Goal: Transaction & Acquisition: Purchase product/service

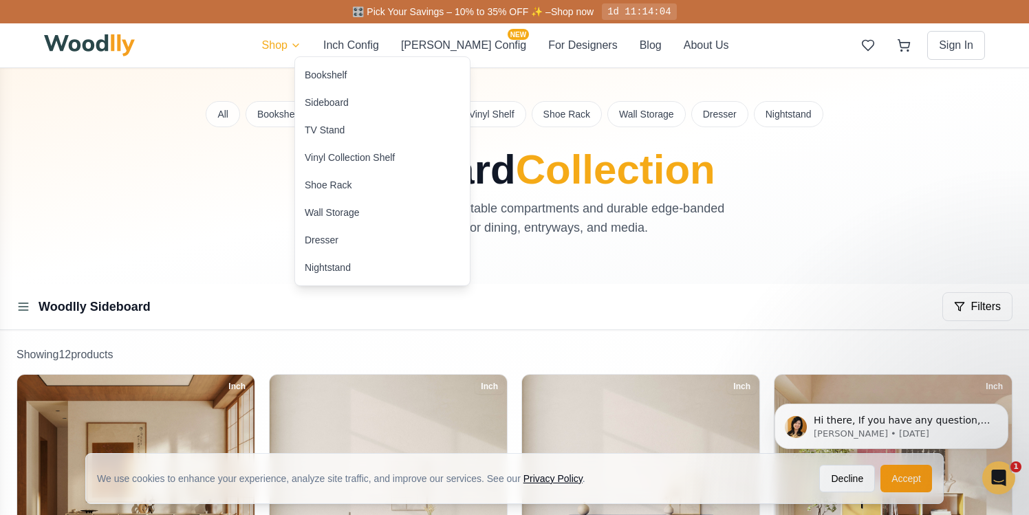
click at [307, 105] on div "Sideboard" at bounding box center [327, 103] width 44 height 14
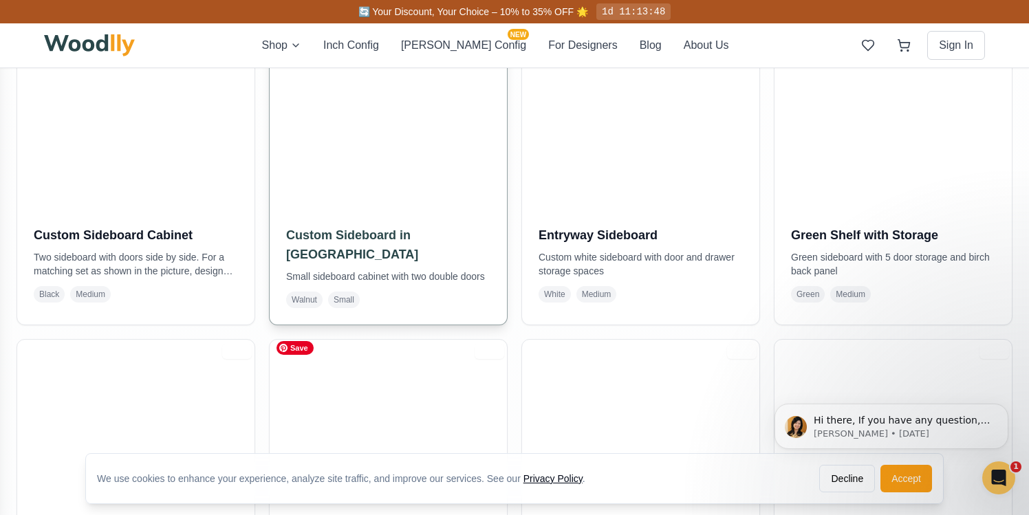
scroll to position [753, 0]
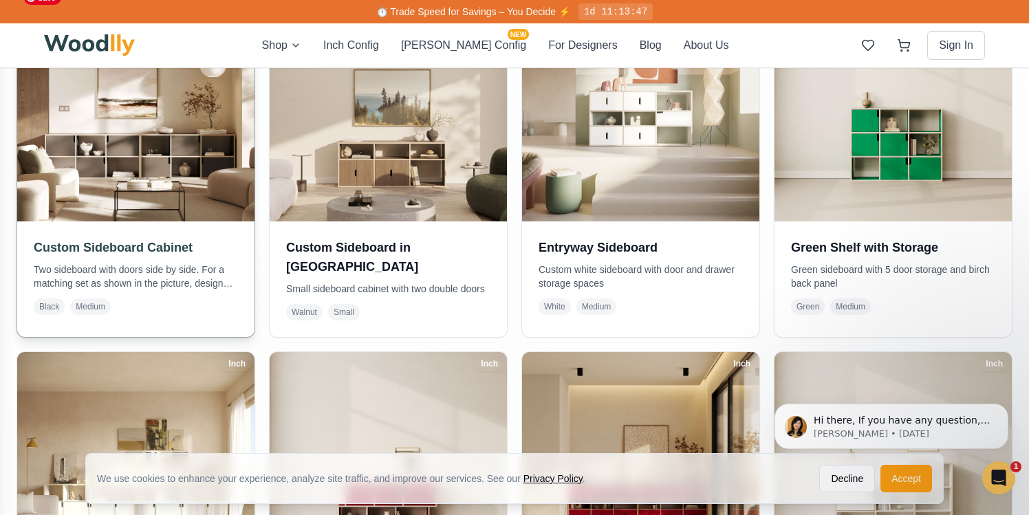
click at [136, 175] on img at bounding box center [135, 102] width 249 height 249
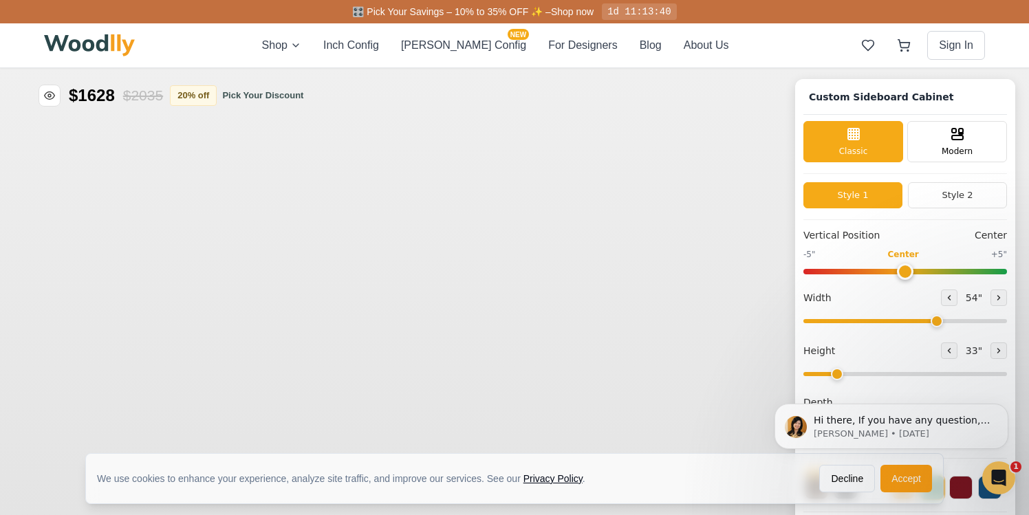
type input "54"
type input "2"
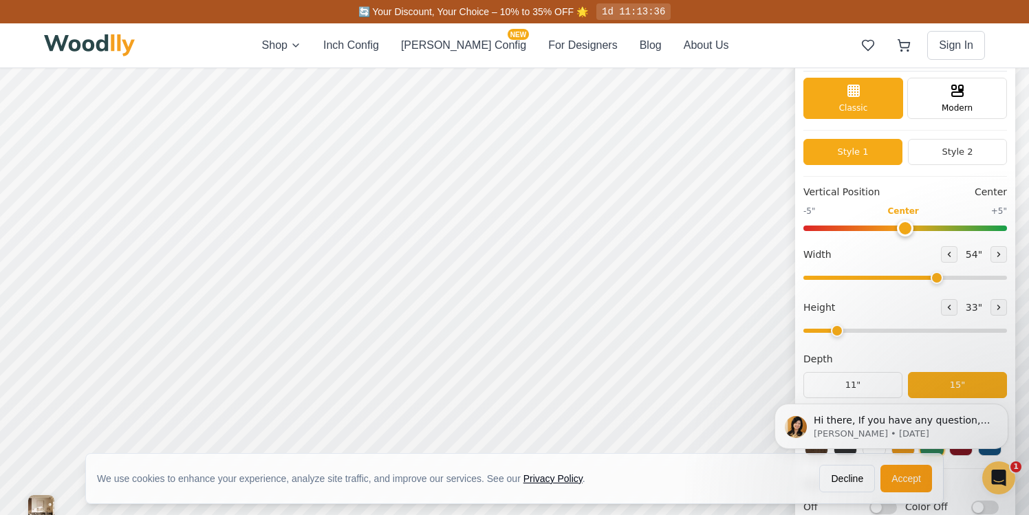
scroll to position [43, 0]
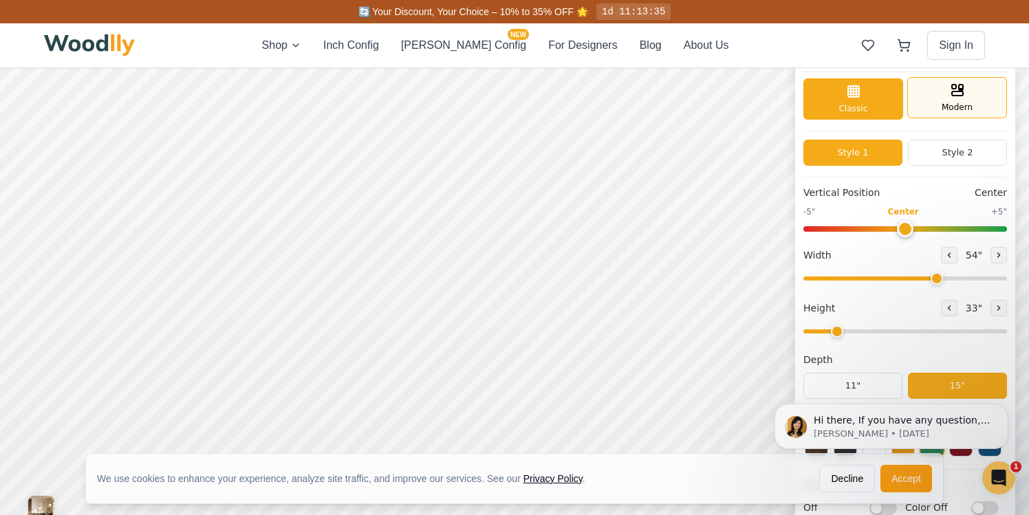
click at [937, 115] on div "Modern" at bounding box center [957, 97] width 100 height 41
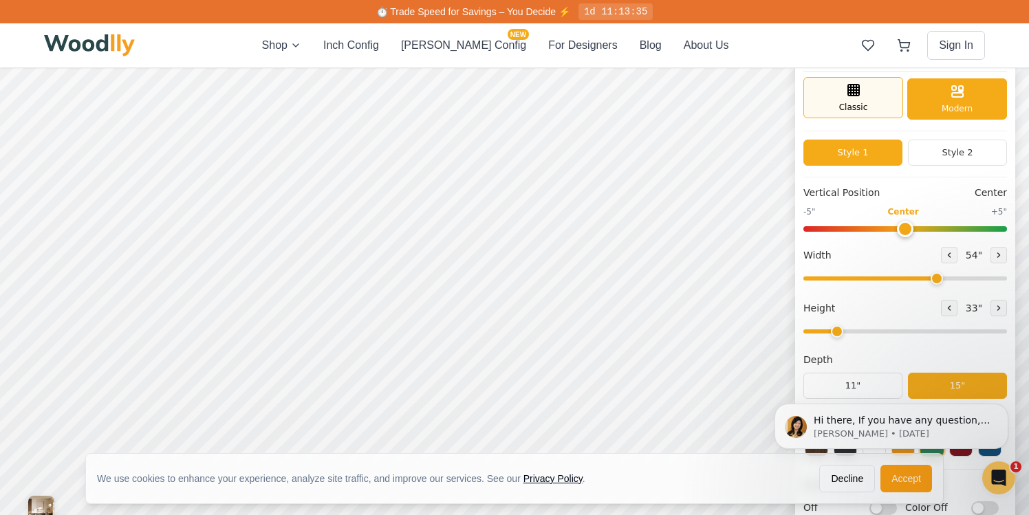
click at [873, 96] on div "Classic" at bounding box center [853, 97] width 100 height 41
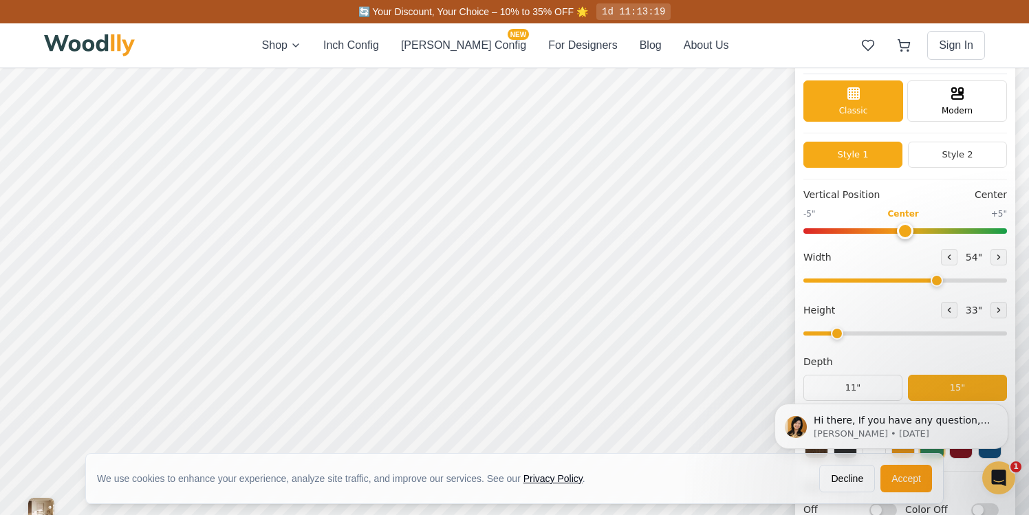
scroll to position [5, 0]
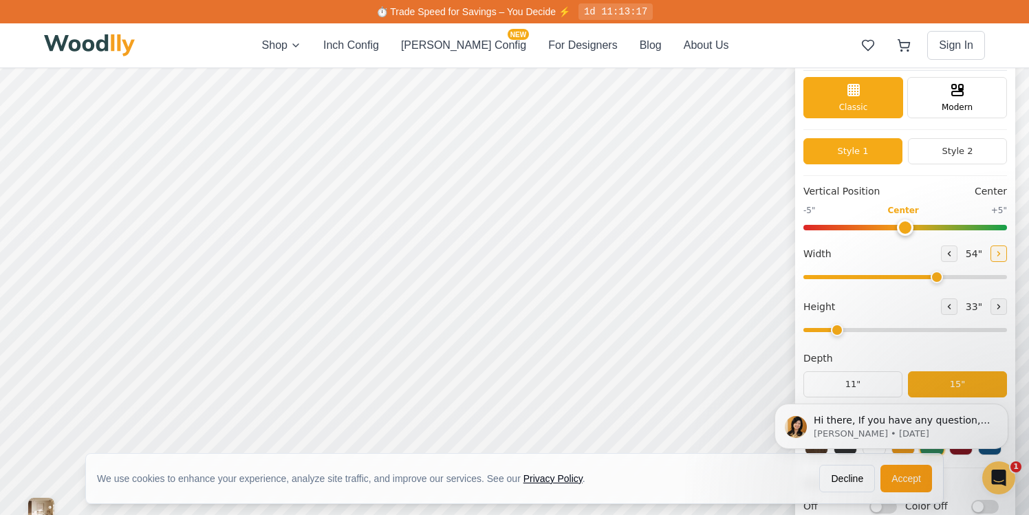
click at [997, 254] on icon at bounding box center [998, 254] width 8 height 8
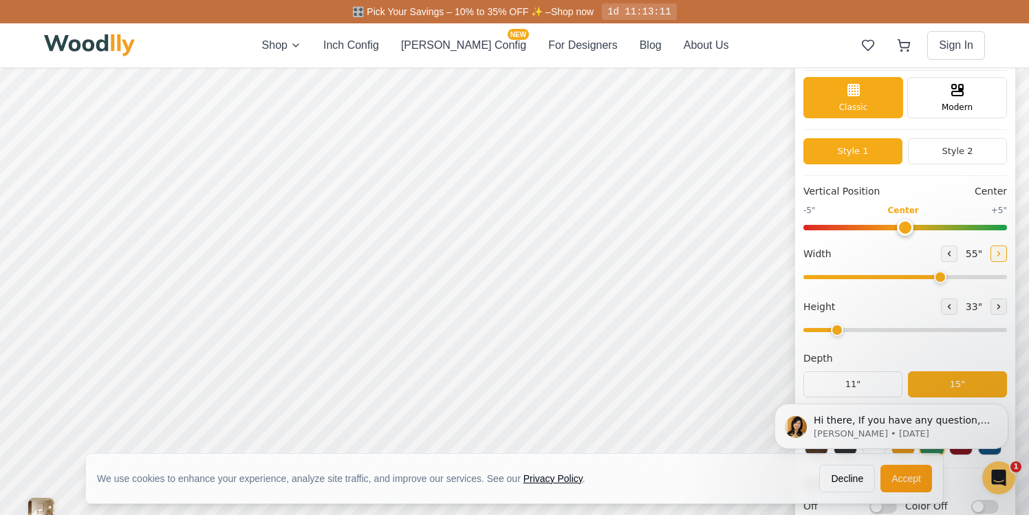
click at [997, 254] on icon at bounding box center [998, 254] width 8 height 8
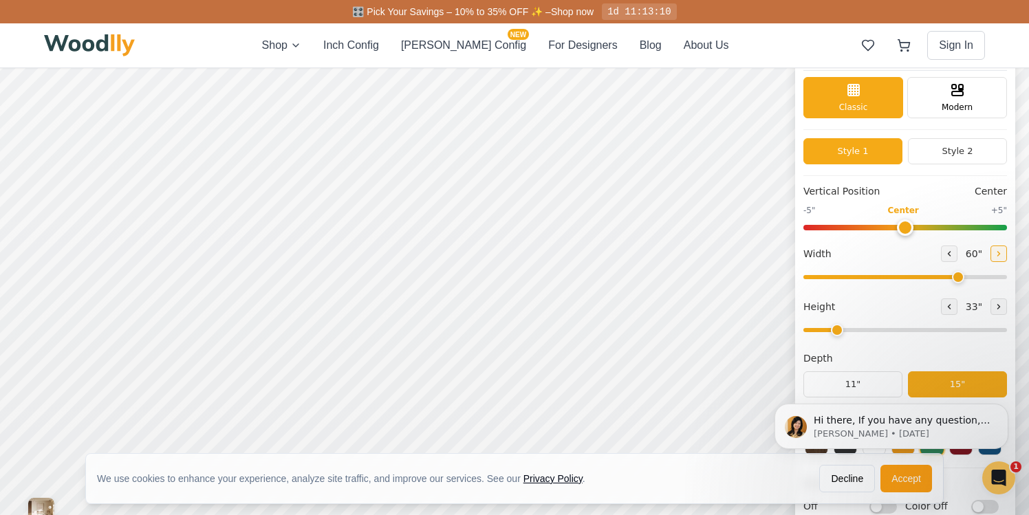
click at [997, 254] on icon at bounding box center [998, 254] width 8 height 8
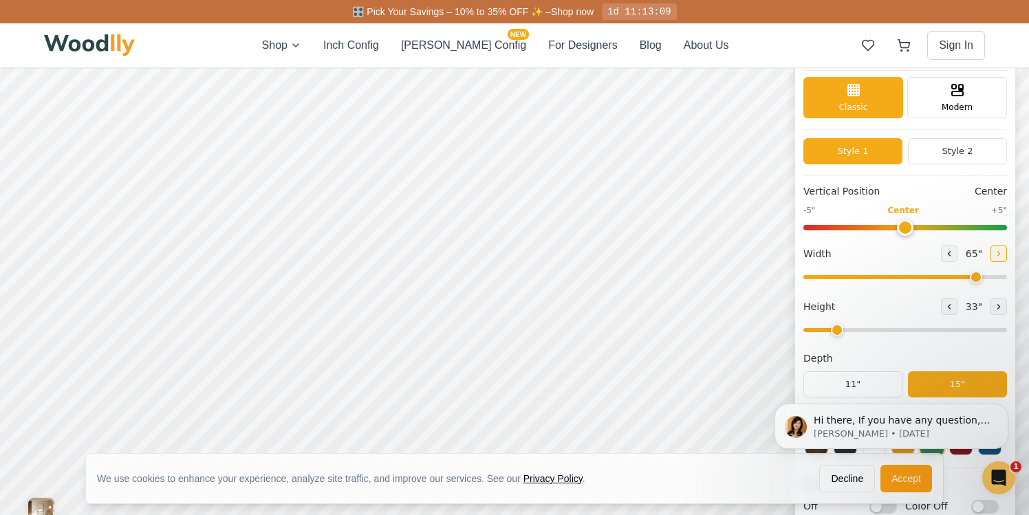
click at [997, 254] on icon at bounding box center [998, 254] width 8 height 8
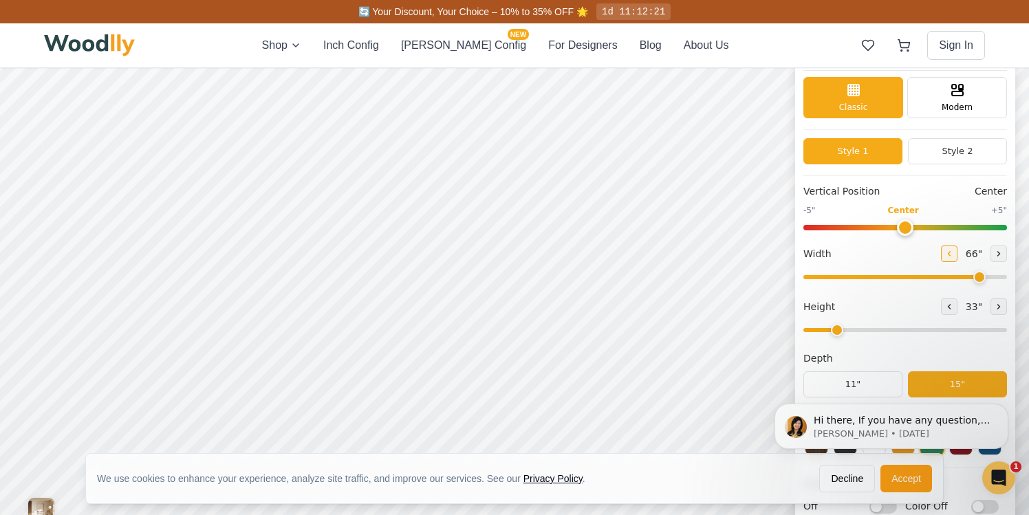
click at [941, 248] on button at bounding box center [949, 254] width 17 height 17
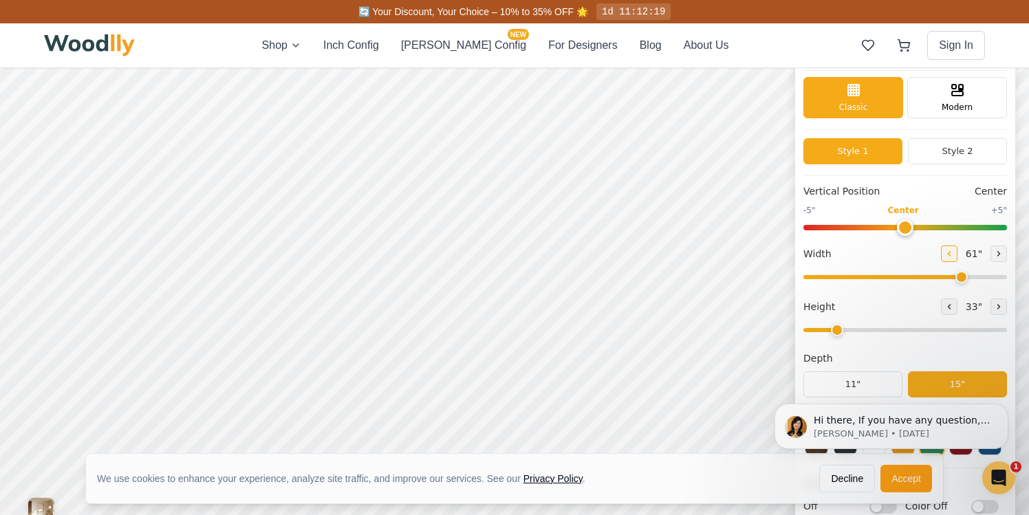
click at [941, 248] on button at bounding box center [949, 254] width 17 height 17
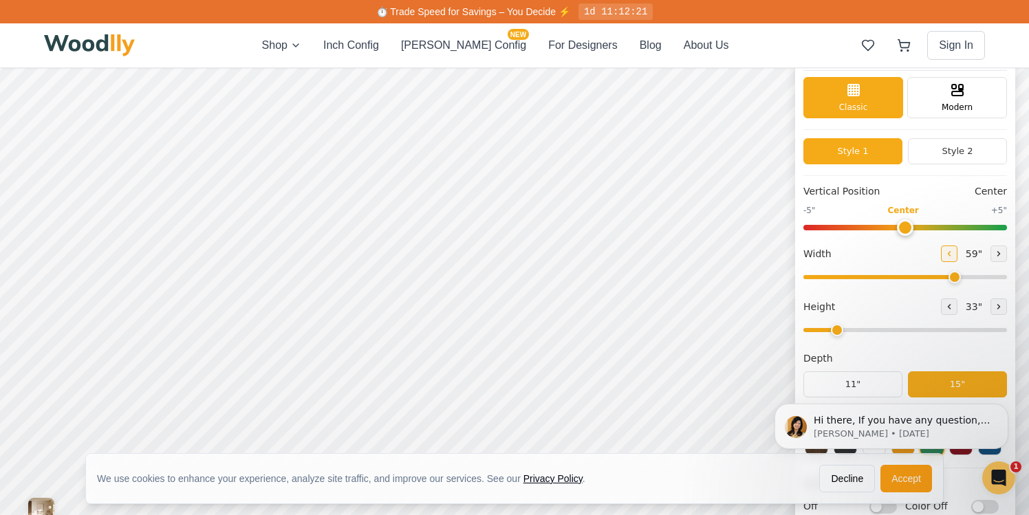
click at [941, 248] on button at bounding box center [949, 254] width 17 height 17
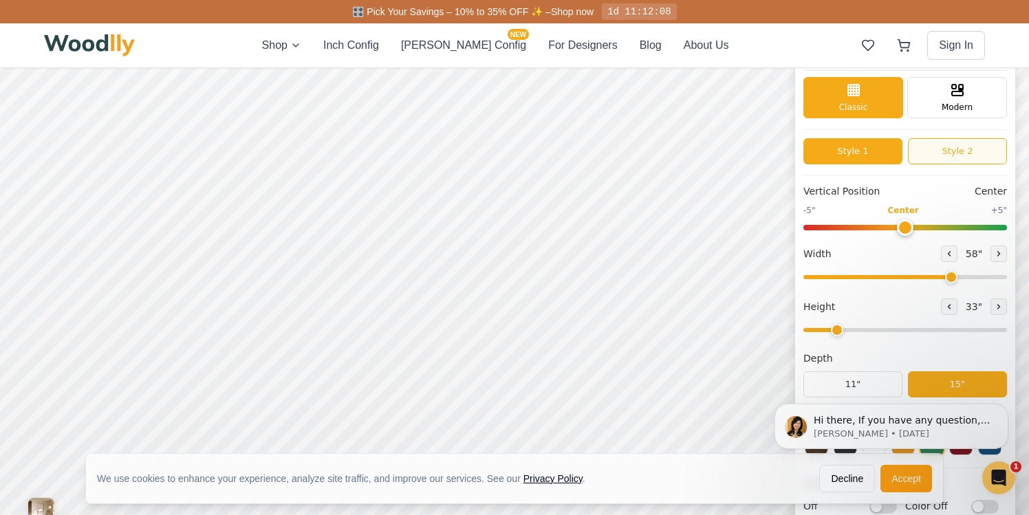
click at [941, 149] on button "Style 2" at bounding box center [957, 151] width 99 height 26
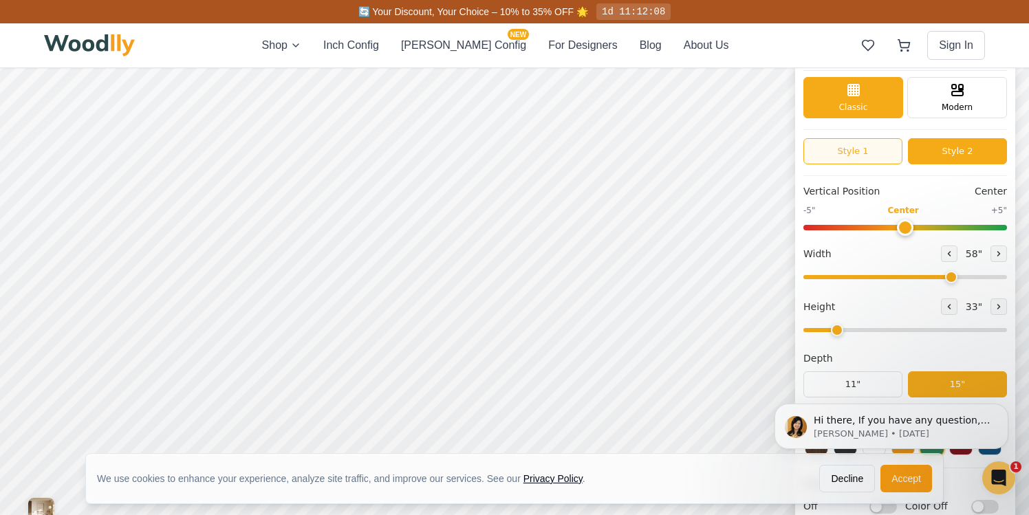
click at [863, 149] on button "Style 1" at bounding box center [852, 151] width 99 height 26
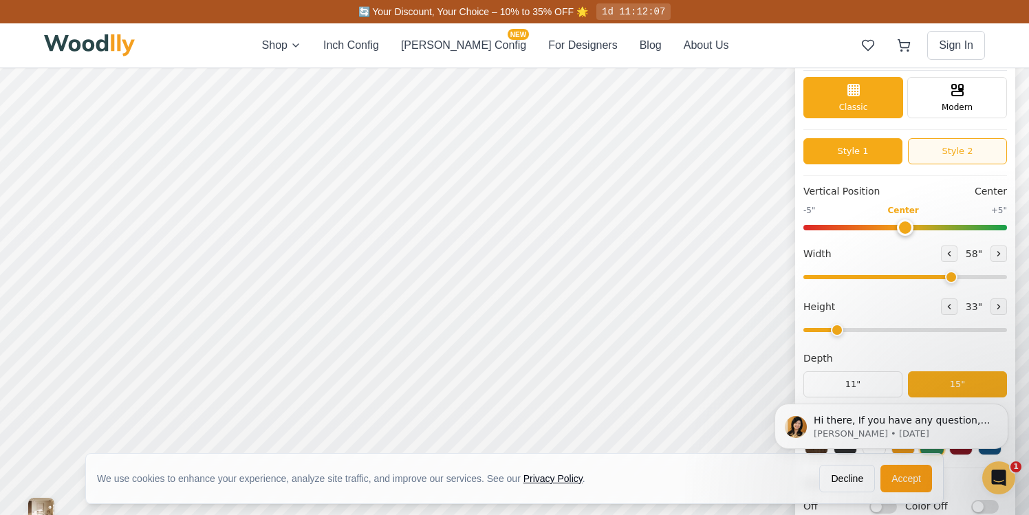
click at [944, 151] on button "Style 2" at bounding box center [957, 151] width 99 height 26
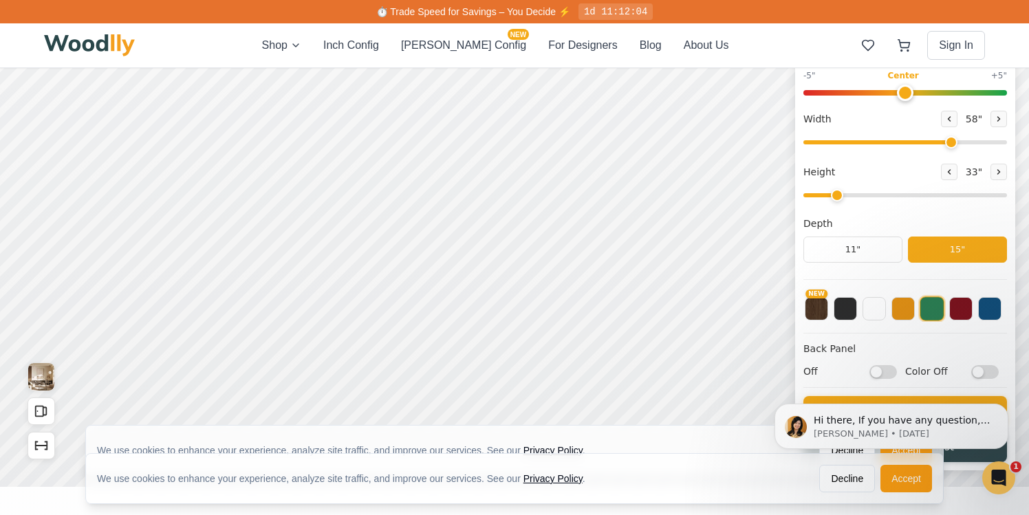
scroll to position [178, 0]
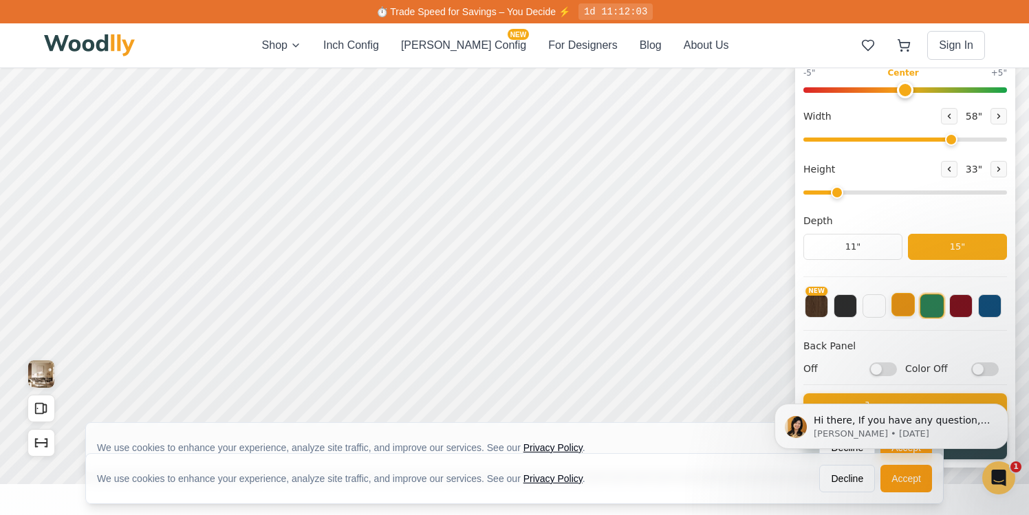
click at [902, 311] on button at bounding box center [902, 304] width 23 height 23
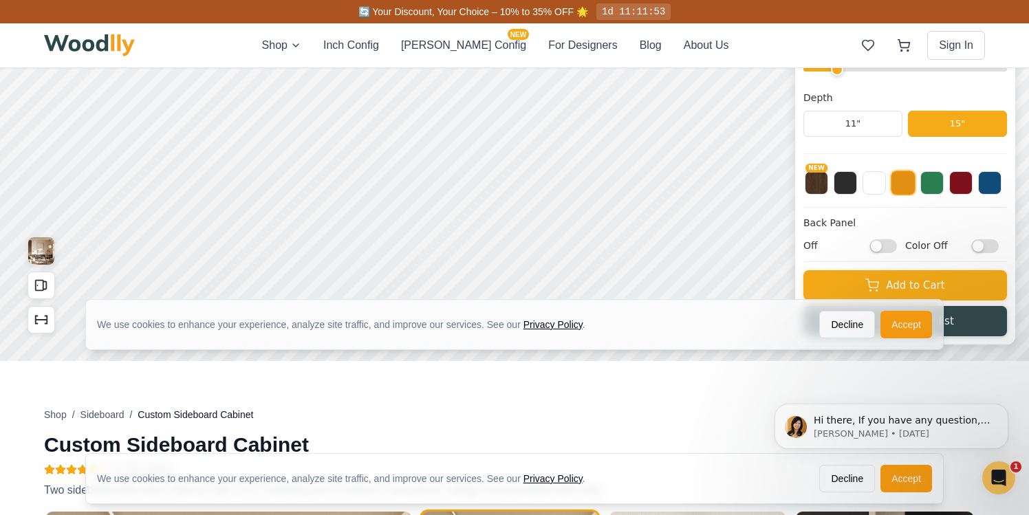
scroll to position [307, 0]
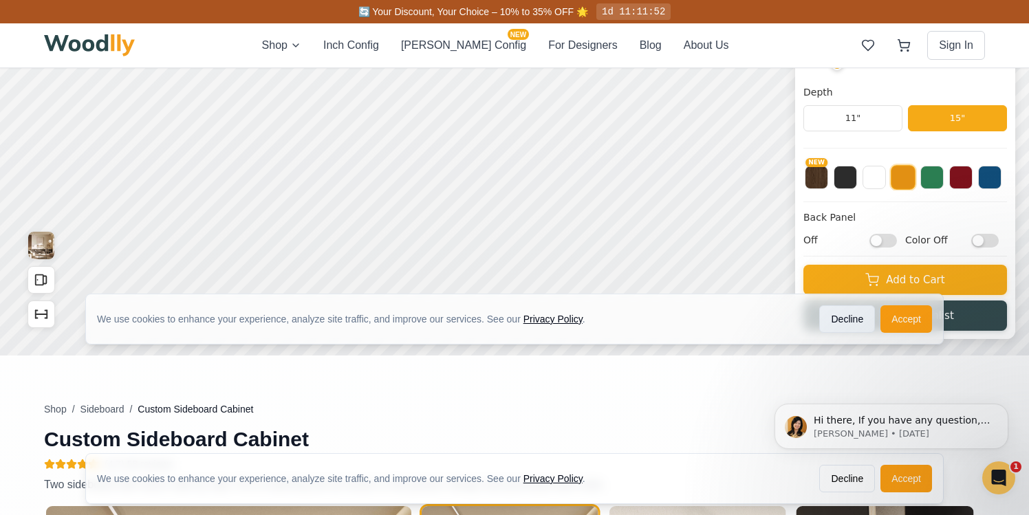
click at [853, 322] on button "Decline" at bounding box center [847, 319] width 56 height 28
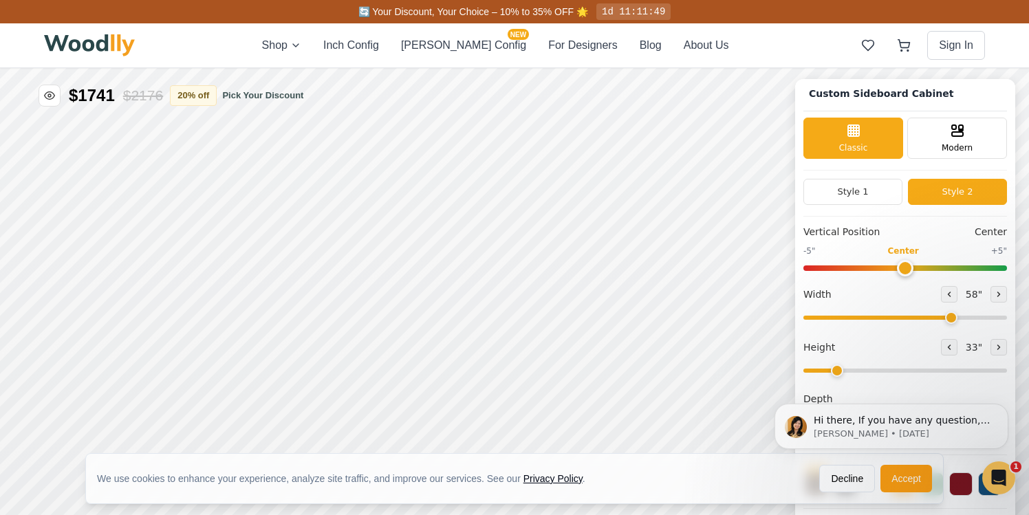
scroll to position [0, 0]
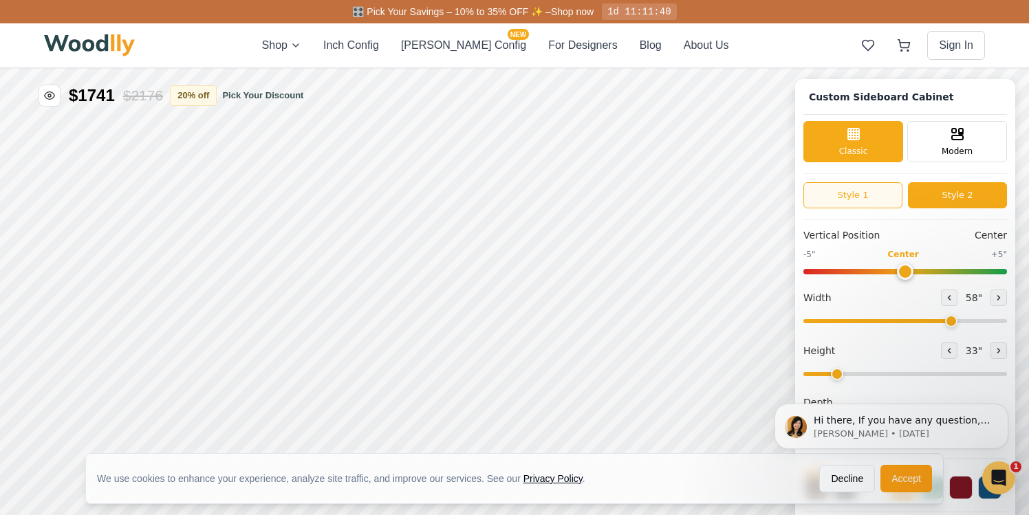
click at [863, 197] on button "Style 1" at bounding box center [852, 195] width 99 height 26
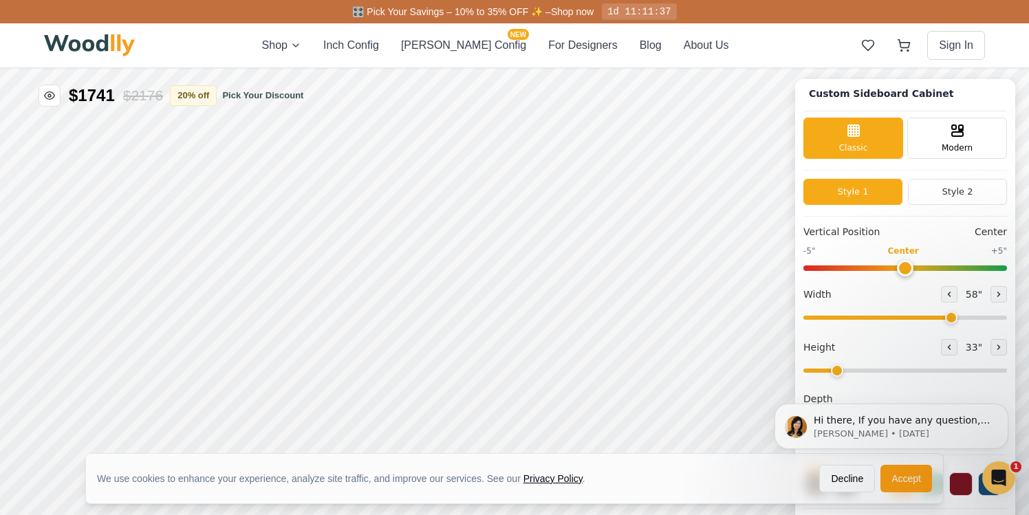
scroll to position [14, 0]
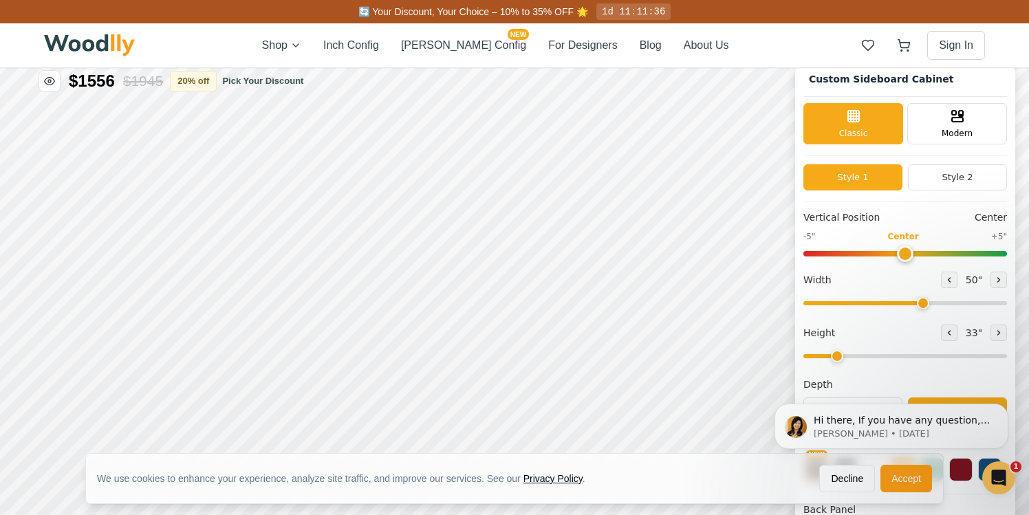
drag, startPoint x: 943, startPoint y: 303, endPoint x: 920, endPoint y: 303, distance: 22.7
click at [920, 303] on input "range" at bounding box center [905, 303] width 204 height 4
click at [948, 179] on button "Style 2" at bounding box center [957, 177] width 99 height 26
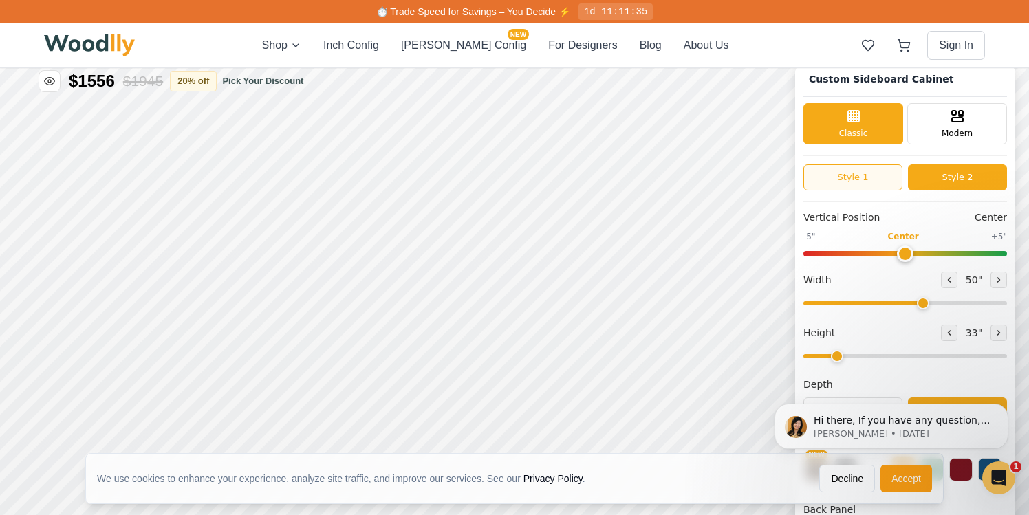
click at [857, 173] on button "Style 1" at bounding box center [852, 177] width 99 height 26
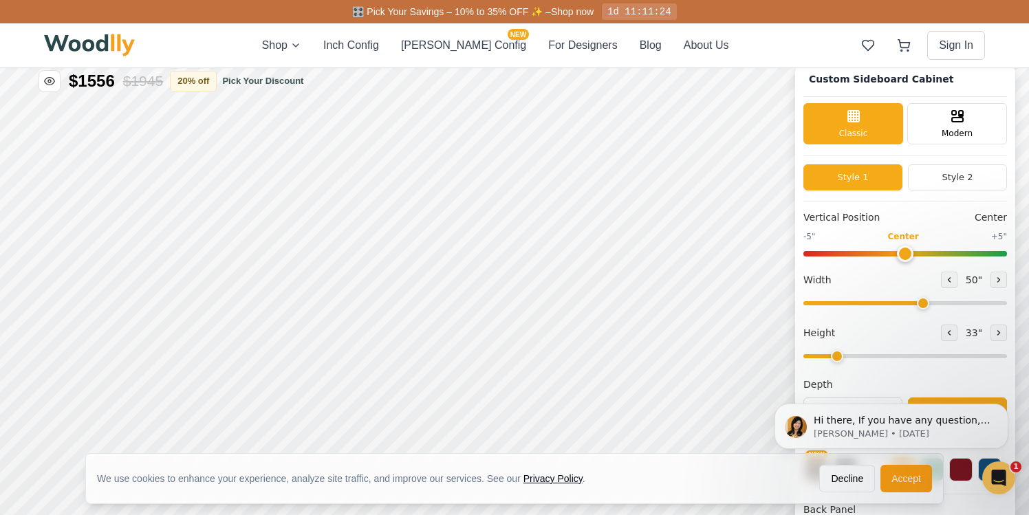
drag, startPoint x: 902, startPoint y: 250, endPoint x: 912, endPoint y: 250, distance: 9.6
click at [912, 251] on input "range" at bounding box center [905, 254] width 204 height 6
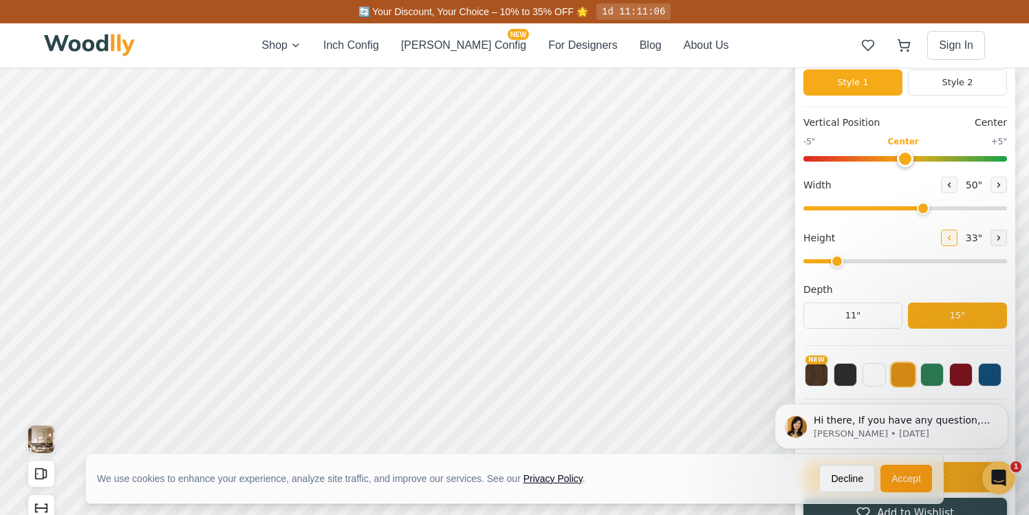
scroll to position [101, 0]
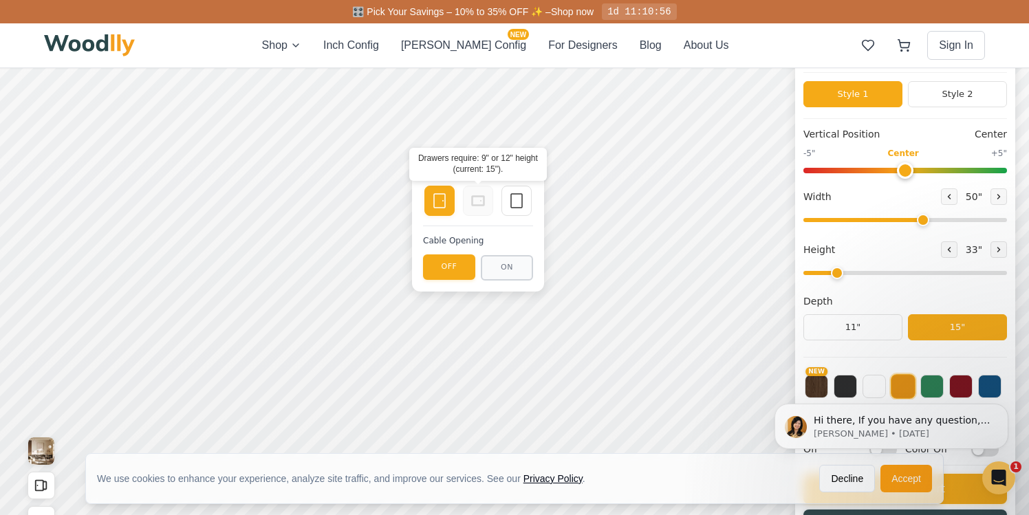
click at [476, 199] on icon at bounding box center [478, 201] width 17 height 17
click at [514, 202] on icon at bounding box center [516, 201] width 17 height 17
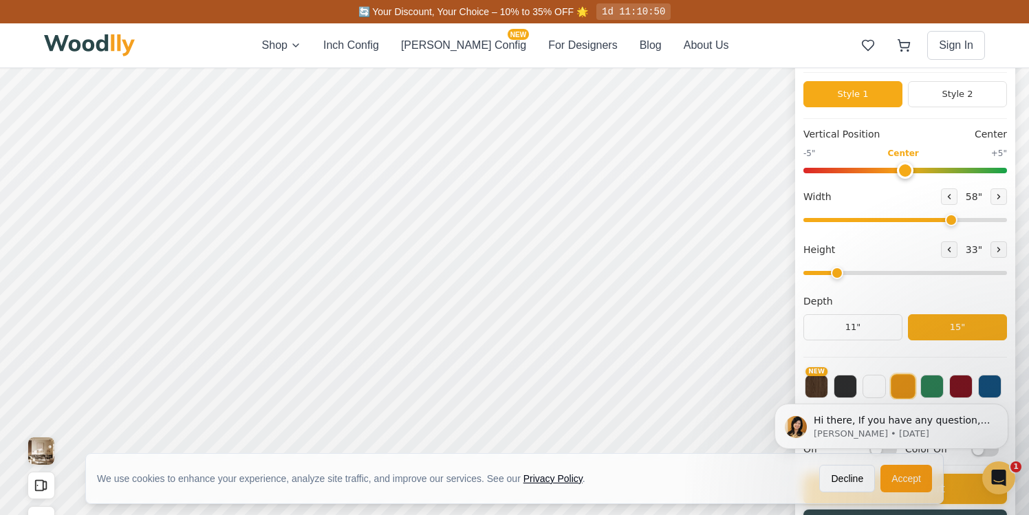
drag, startPoint x: 919, startPoint y: 223, endPoint x: 948, endPoint y: 222, distance: 28.2
click at [948, 222] on input "range" at bounding box center [905, 220] width 204 height 4
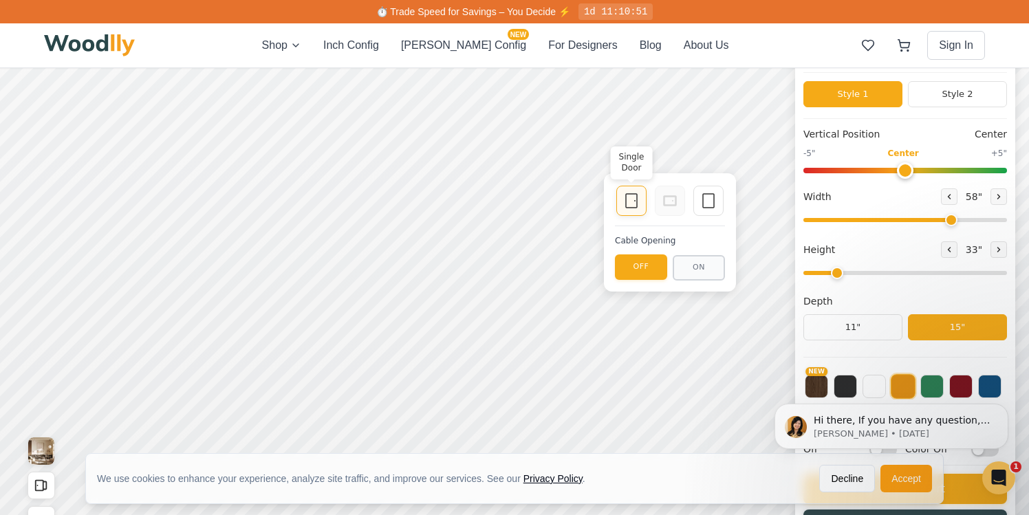
click at [632, 204] on icon at bounding box center [631, 201] width 17 height 17
click at [634, 199] on icon at bounding box center [631, 201] width 17 height 17
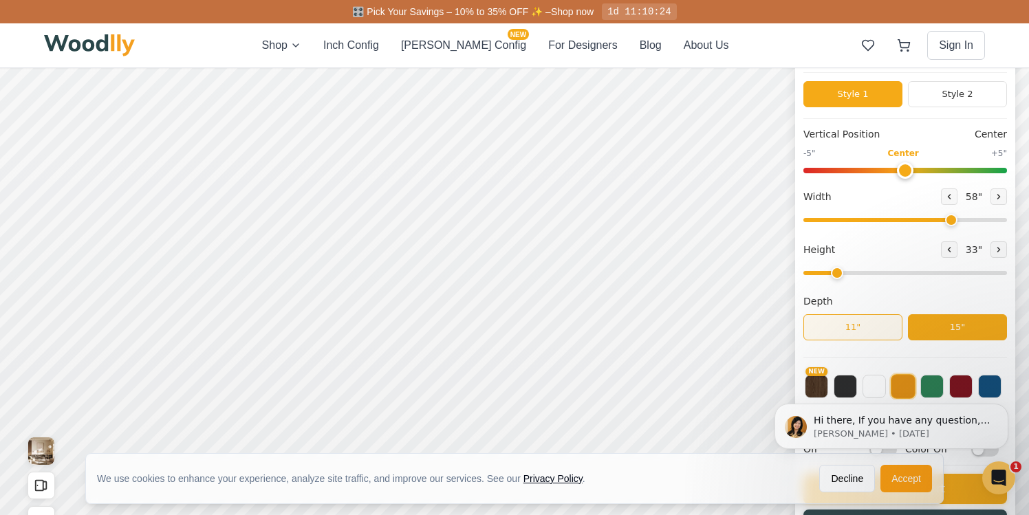
click at [817, 318] on button "11"" at bounding box center [852, 327] width 99 height 26
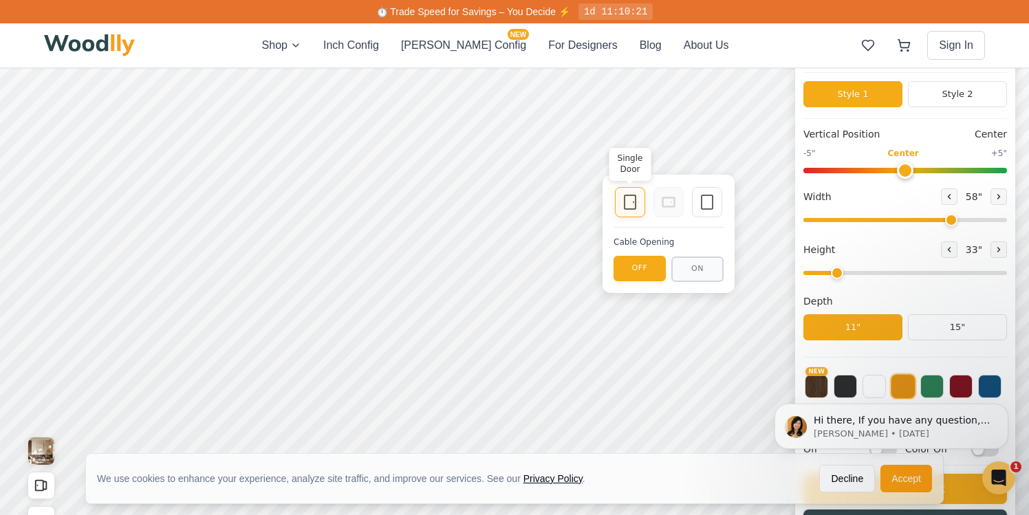
click at [629, 204] on icon at bounding box center [630, 202] width 17 height 17
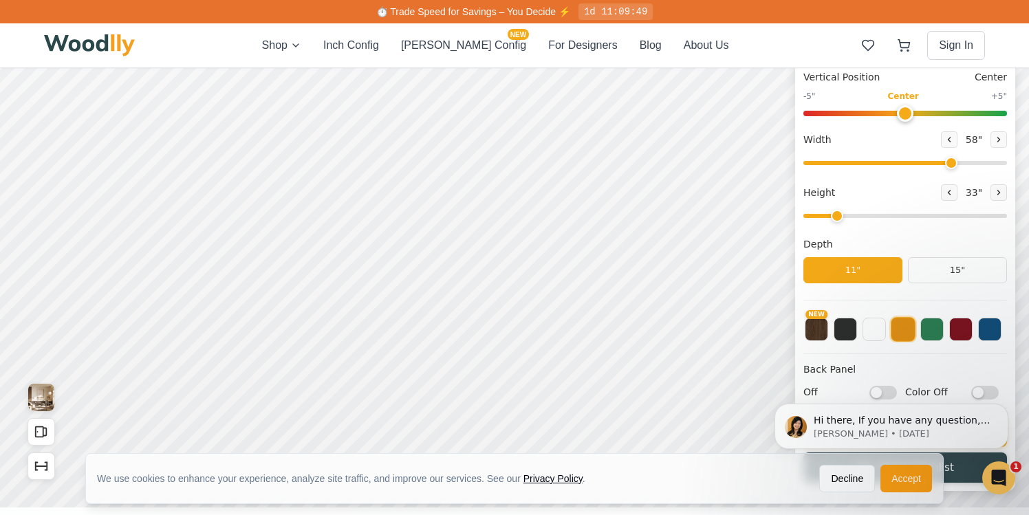
scroll to position [151, 0]
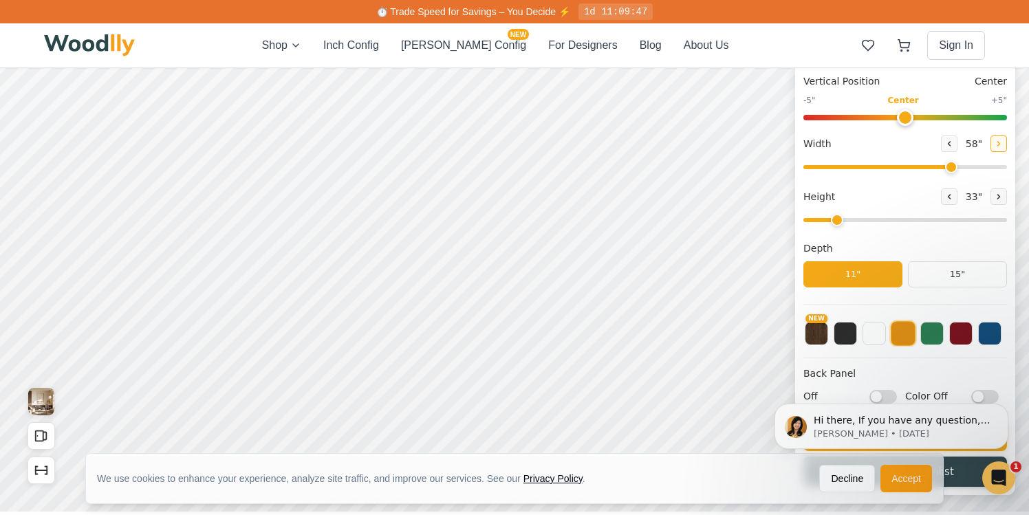
click at [990, 138] on button at bounding box center [998, 143] width 17 height 17
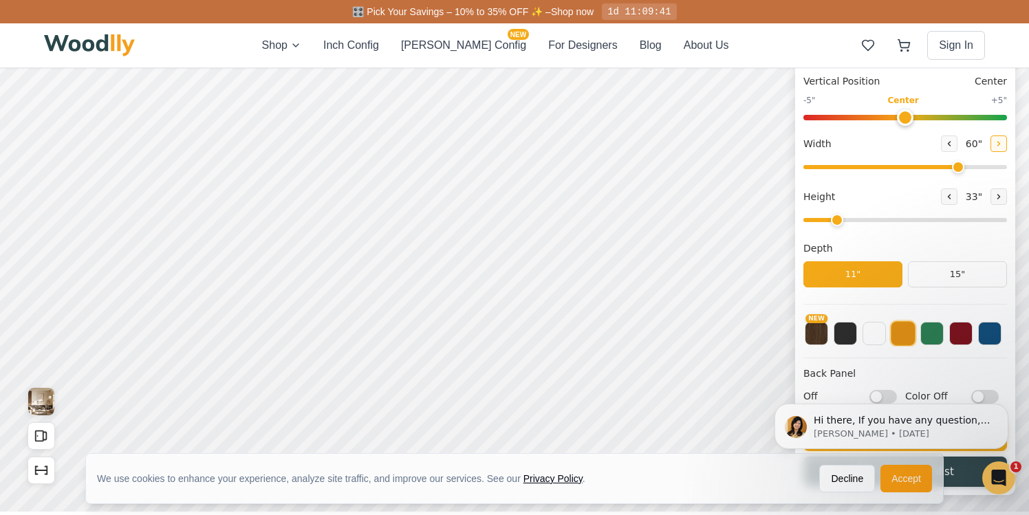
click at [990, 138] on button at bounding box center [998, 143] width 17 height 17
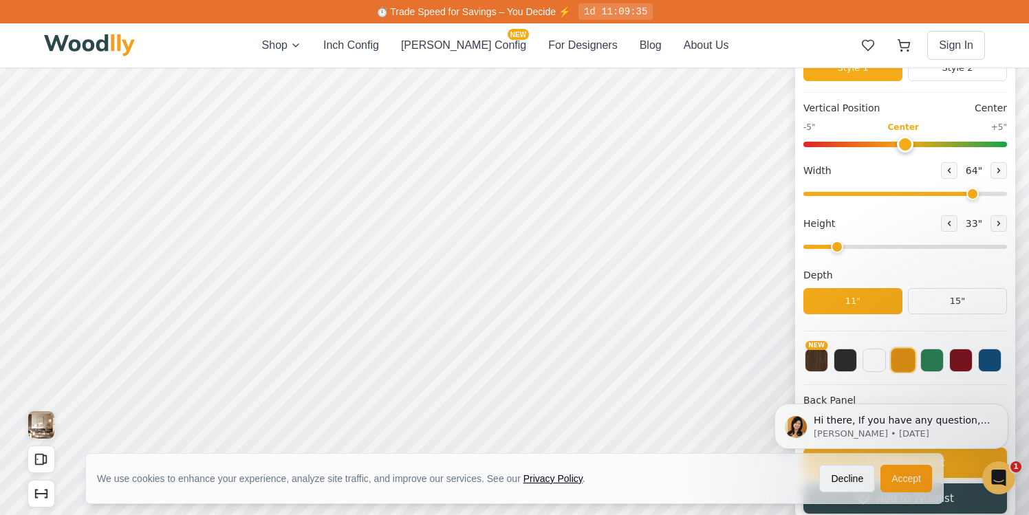
scroll to position [118, 0]
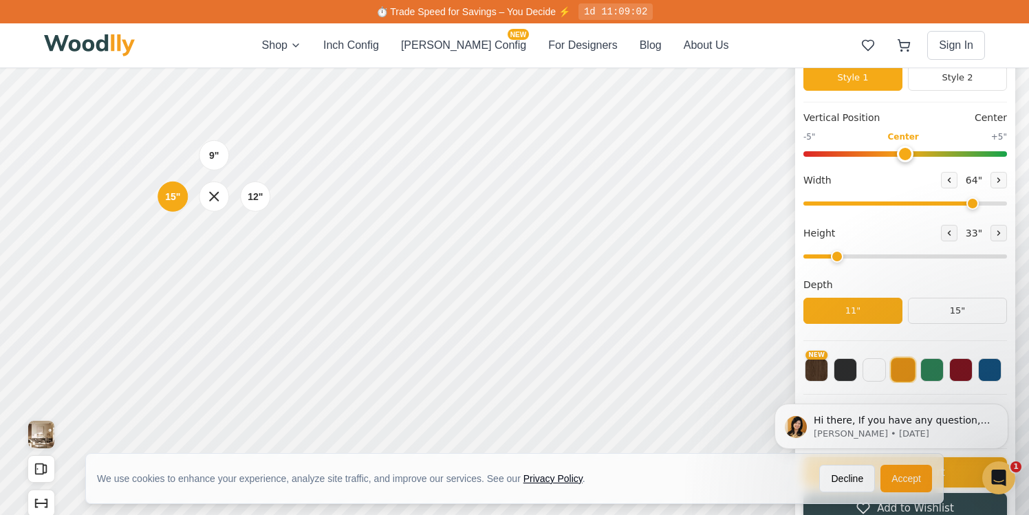
click at [196, 248] on div "9" 12" 15"" at bounding box center [214, 197] width 138 height 138
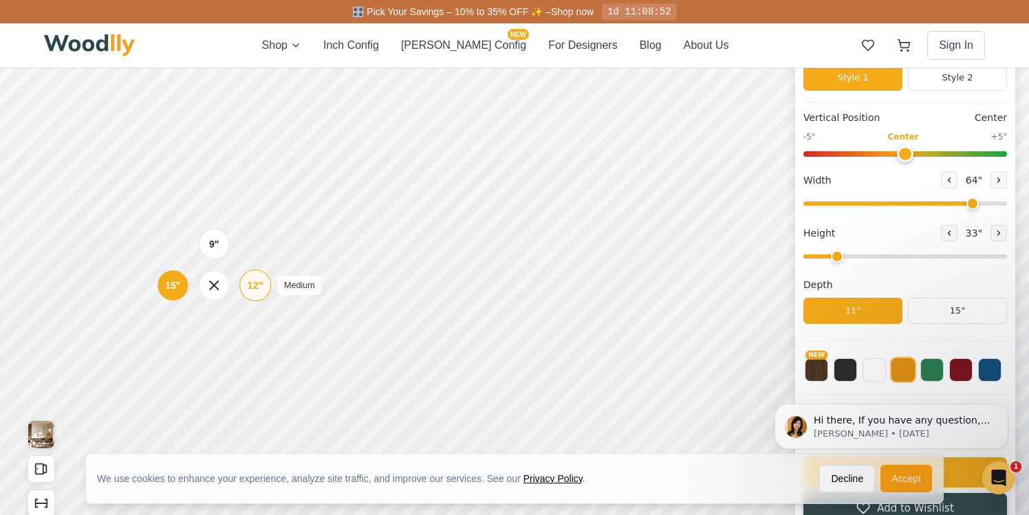
click at [252, 287] on div "12"" at bounding box center [256, 285] width 16 height 15
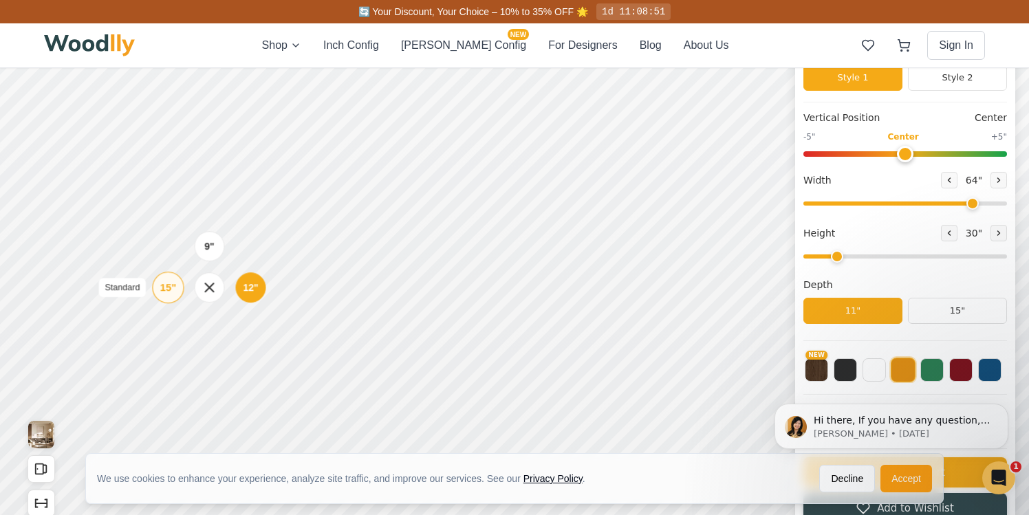
click at [166, 288] on div "15"" at bounding box center [168, 287] width 16 height 15
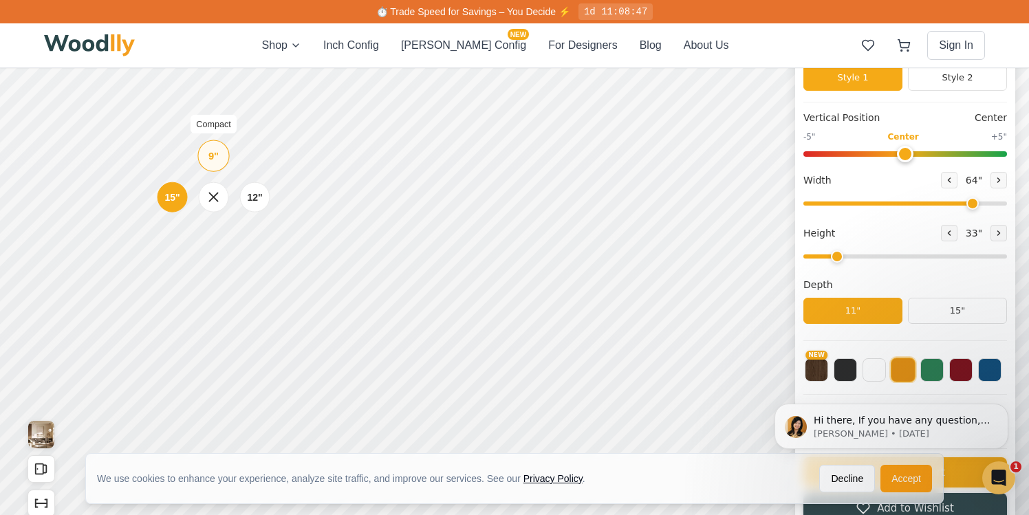
click at [217, 160] on div "9"" at bounding box center [213, 156] width 10 height 15
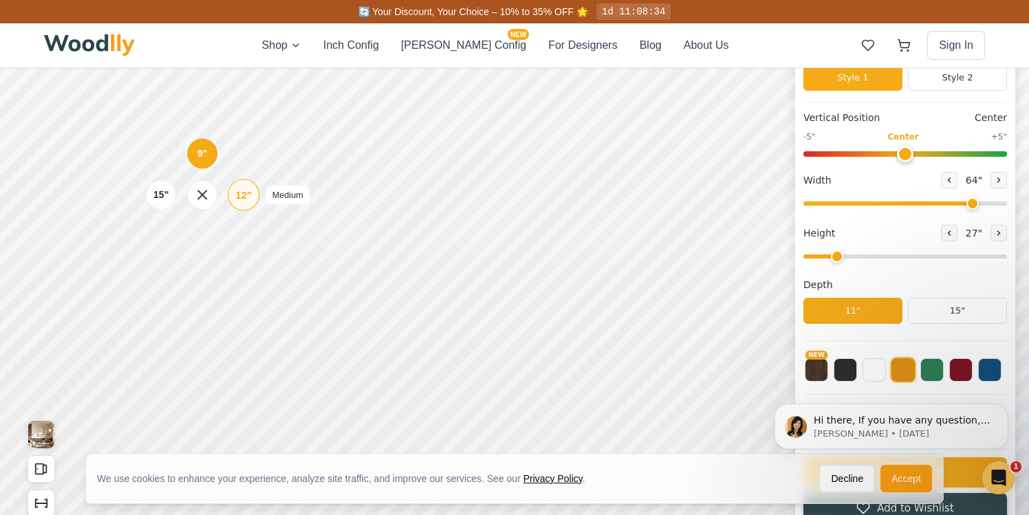
click at [239, 200] on div "12"" at bounding box center [244, 194] width 16 height 15
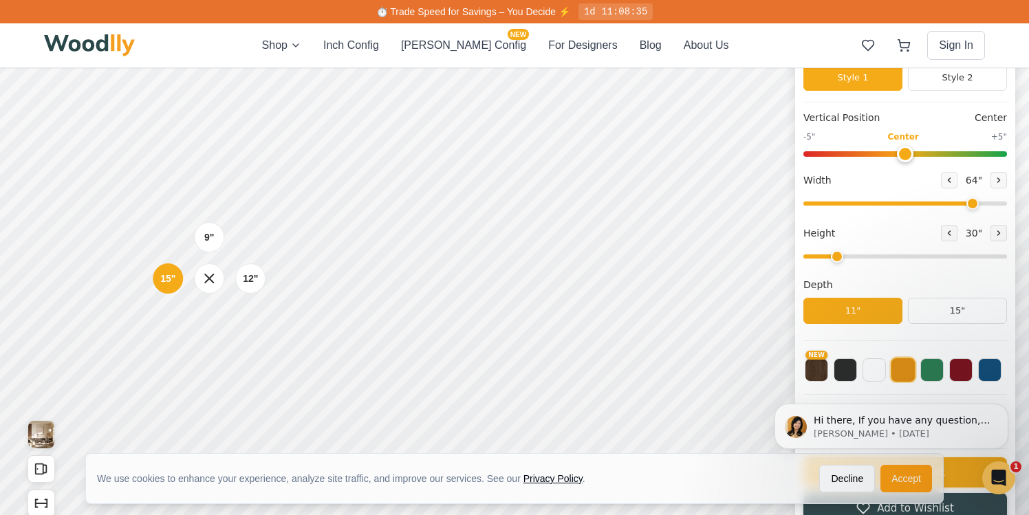
click at [247, 279] on div "12"" at bounding box center [250, 279] width 15 height 14
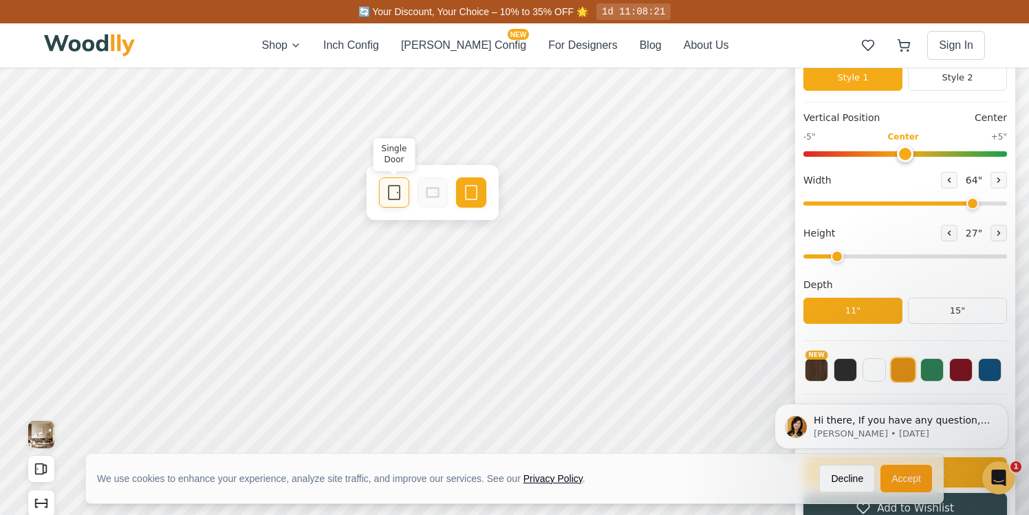
click at [389, 199] on rect at bounding box center [394, 193] width 11 height 14
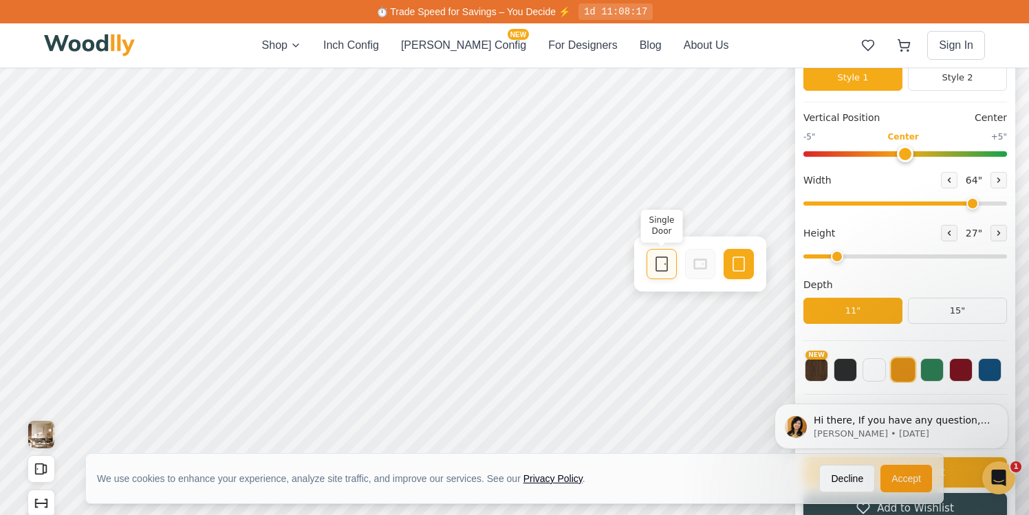
click at [658, 261] on icon at bounding box center [661, 264] width 17 height 17
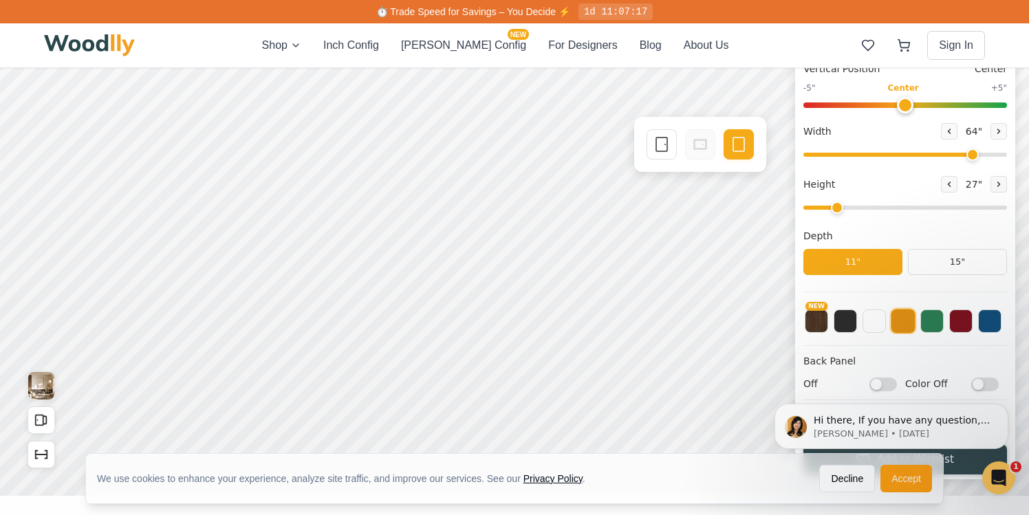
scroll to position [160, 0]
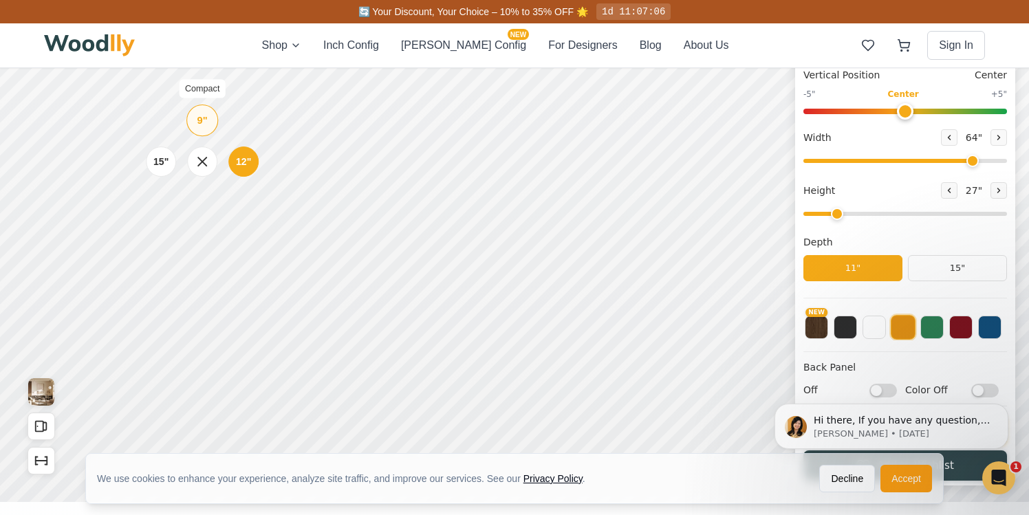
click at [199, 121] on div "9"" at bounding box center [202, 120] width 10 height 15
click at [149, 165] on div "15"" at bounding box center [154, 161] width 16 height 15
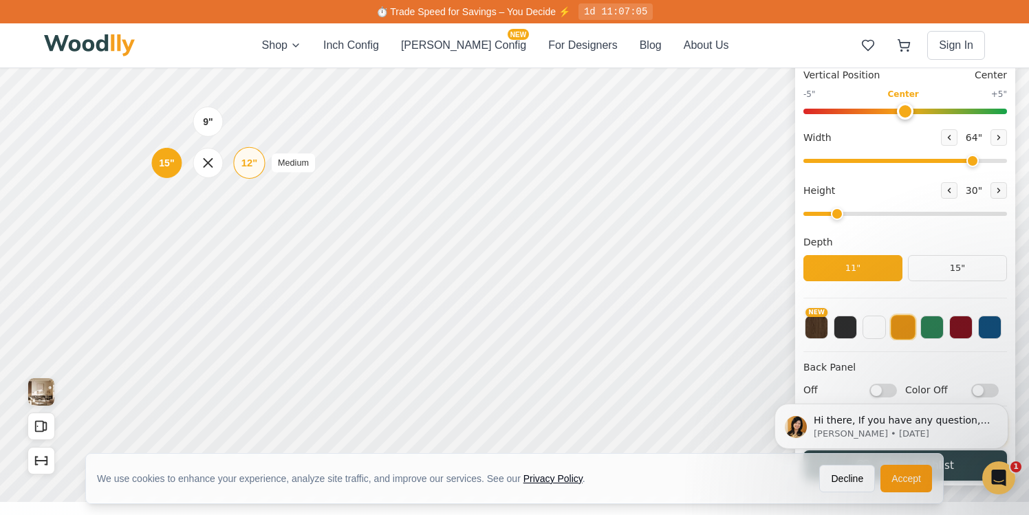
click at [246, 165] on div "12"" at bounding box center [249, 162] width 16 height 15
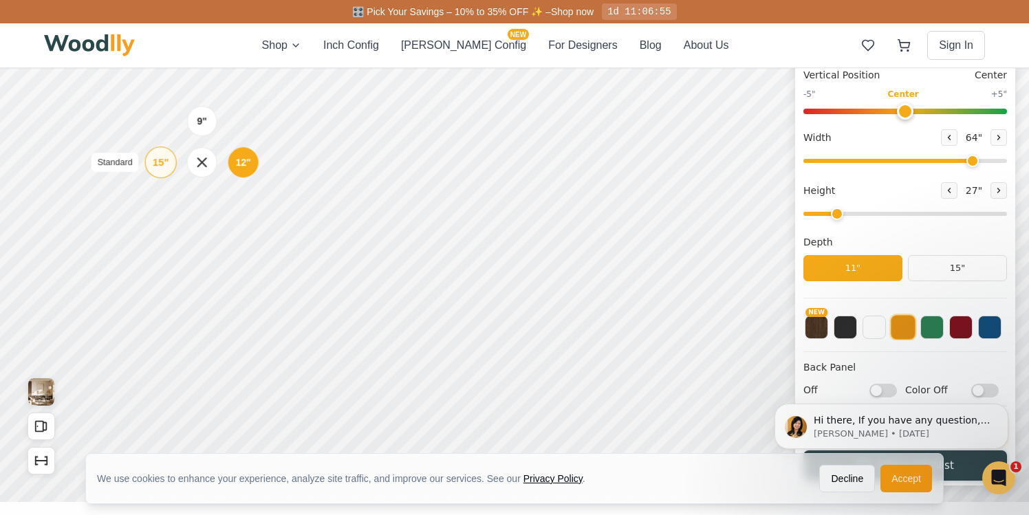
click at [160, 166] on div "15"" at bounding box center [161, 162] width 16 height 15
click at [168, 244] on div "15"" at bounding box center [168, 244] width 16 height 15
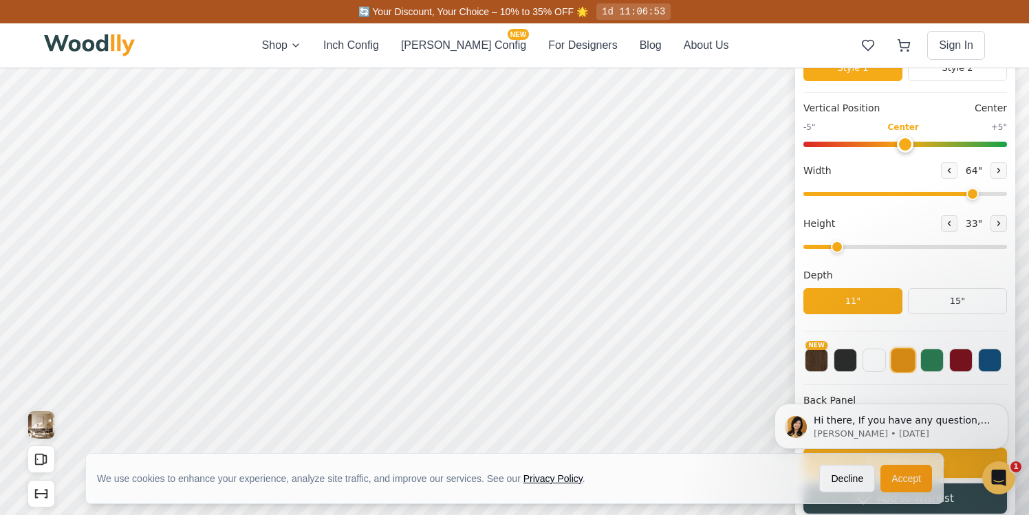
scroll to position [126, 0]
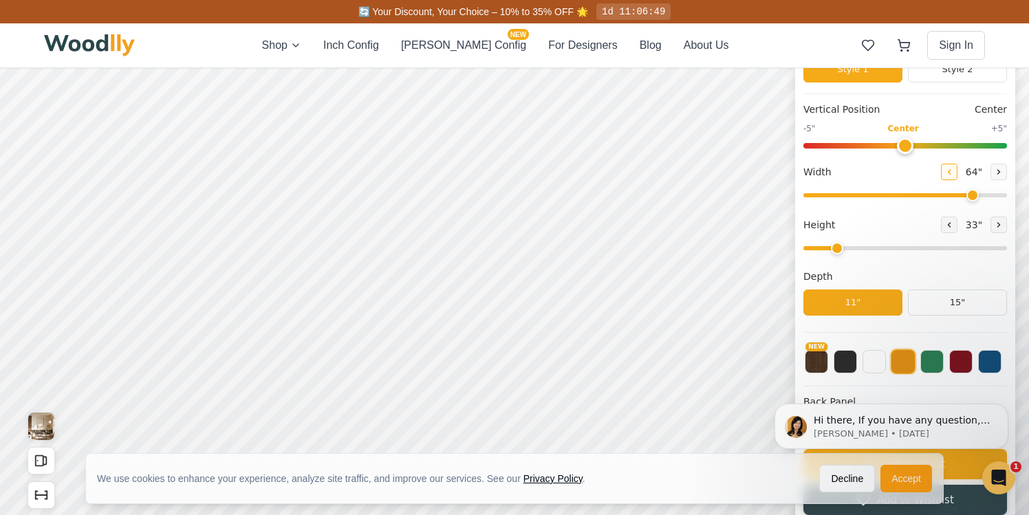
click at [945, 172] on icon at bounding box center [949, 172] width 8 height 8
type input "63"
type input "0"
drag, startPoint x: 901, startPoint y: 142, endPoint x: 904, endPoint y: 149, distance: 7.7
click at [904, 149] on input "range" at bounding box center [905, 146] width 204 height 6
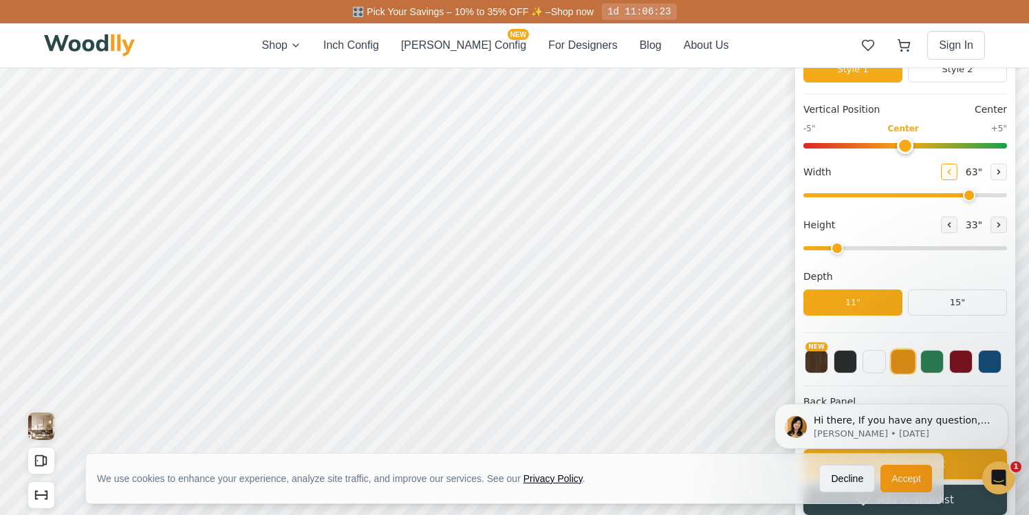
click at [946, 175] on icon at bounding box center [949, 172] width 8 height 8
type input "60"
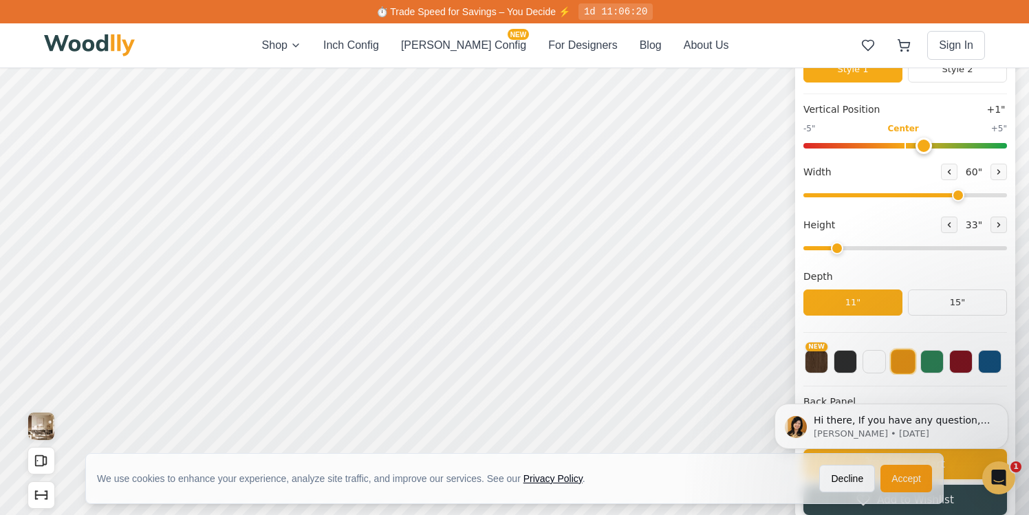
type input "0"
drag, startPoint x: 900, startPoint y: 140, endPoint x: 900, endPoint y: 150, distance: 10.3
click at [900, 149] on input "range" at bounding box center [905, 146] width 204 height 6
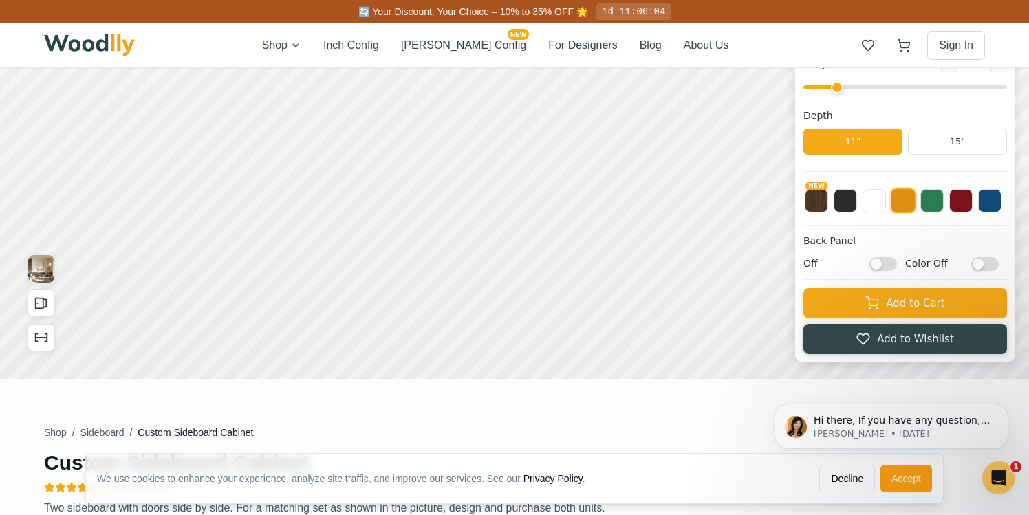
scroll to position [274, 0]
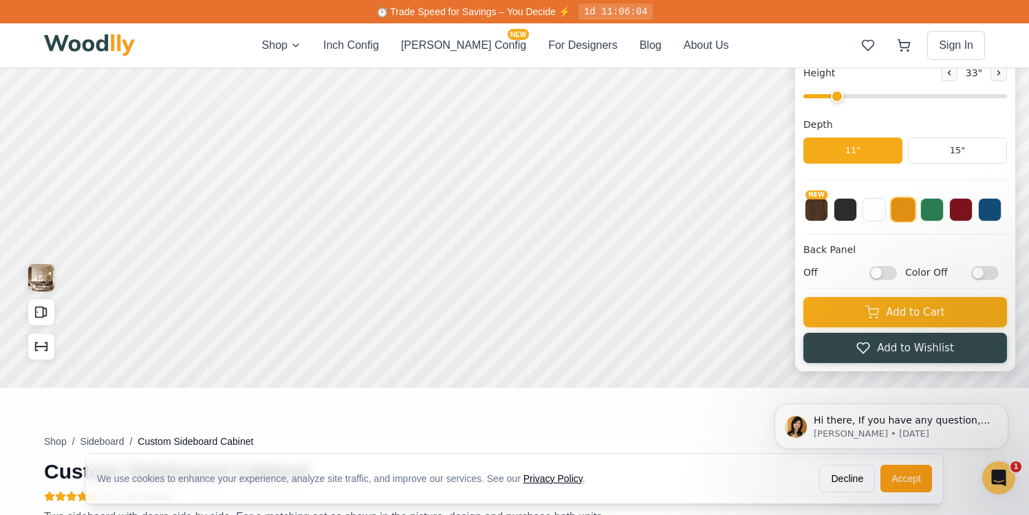
click at [878, 274] on input "Off" at bounding box center [883, 273] width 28 height 14
click at [878, 274] on input "On" at bounding box center [883, 273] width 28 height 14
checkbox input "false"
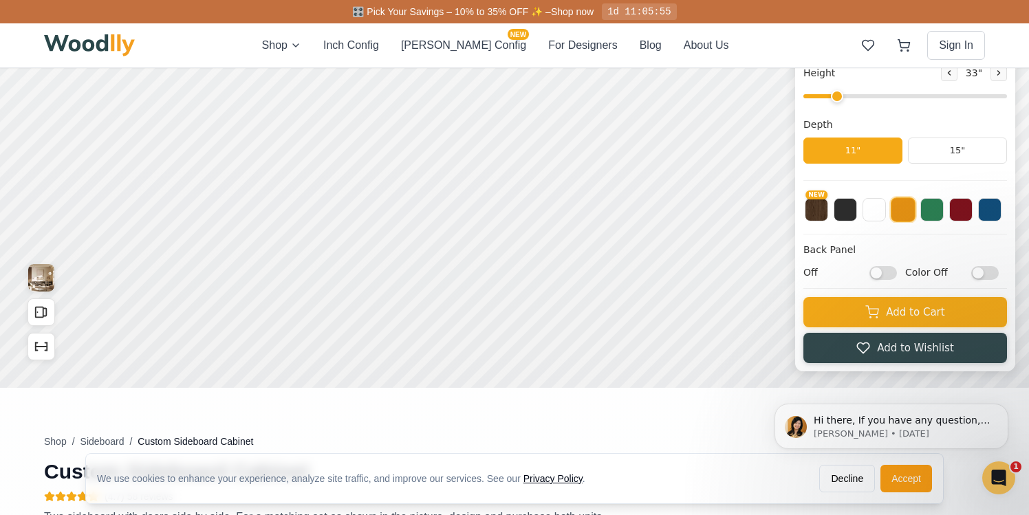
click at [977, 272] on input "Color Off" at bounding box center [985, 273] width 28 height 14
click at [977, 272] on input "Color On" at bounding box center [985, 273] width 28 height 14
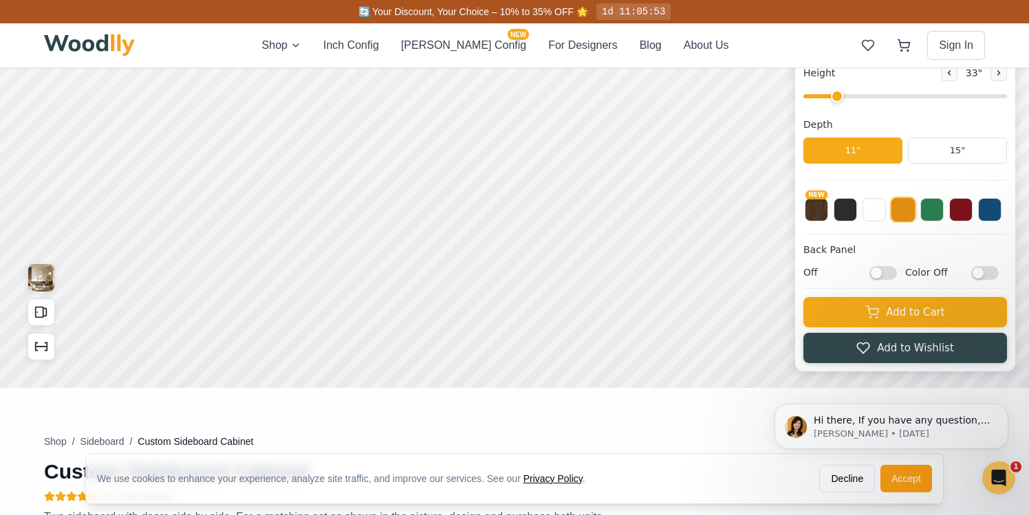
scroll to position [0, 0]
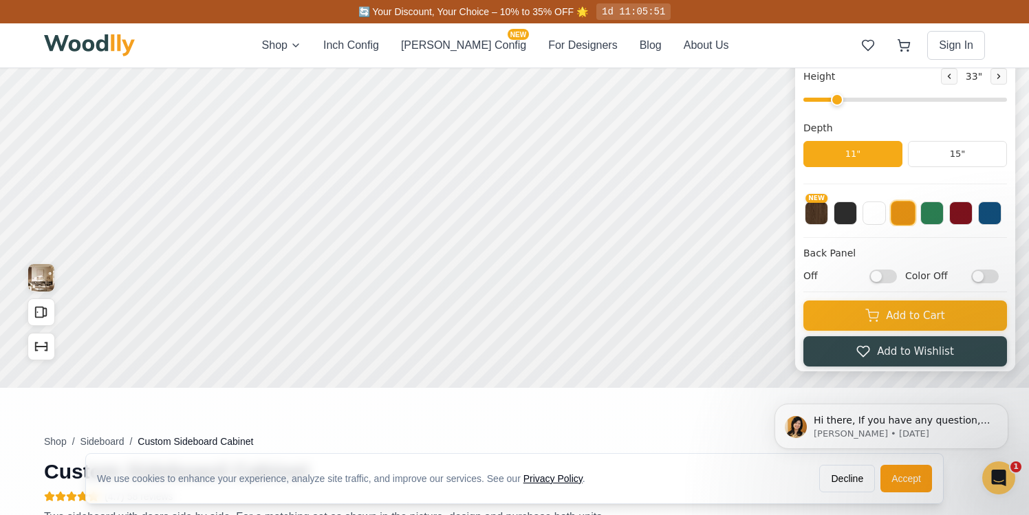
click at [974, 275] on input "Color Off" at bounding box center [985, 277] width 28 height 14
click at [974, 275] on input "Color On" at bounding box center [985, 277] width 28 height 14
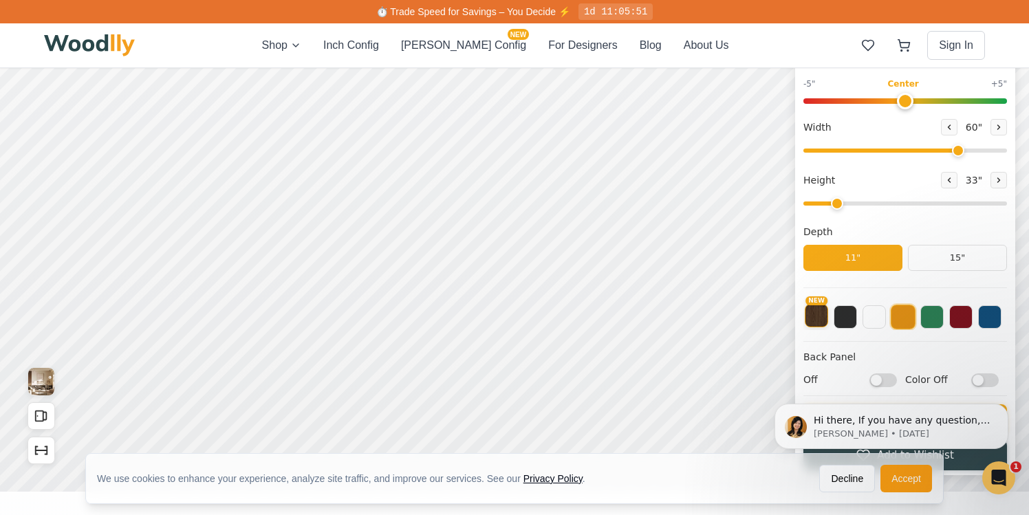
scroll to position [257, 0]
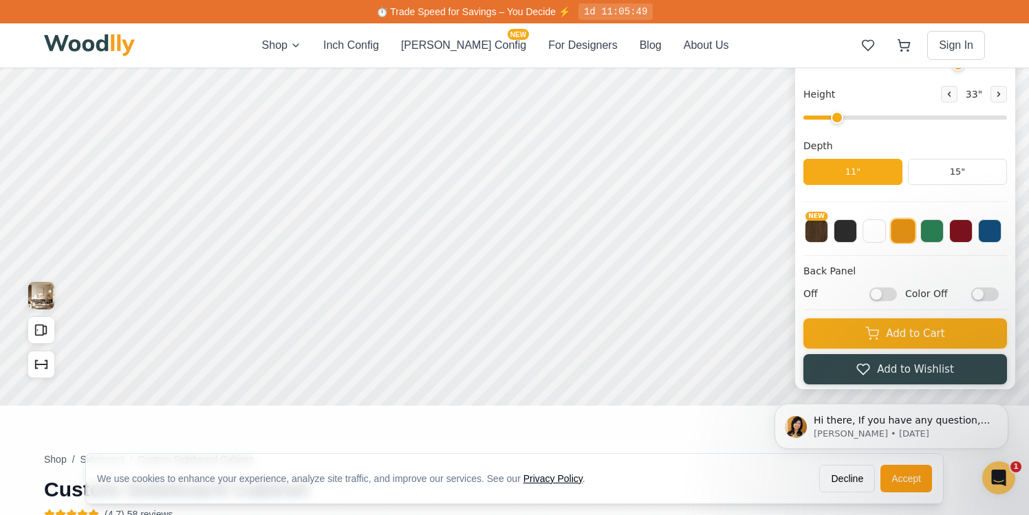
click at [984, 296] on input "Color Off" at bounding box center [985, 294] width 28 height 14
checkbox input "true"
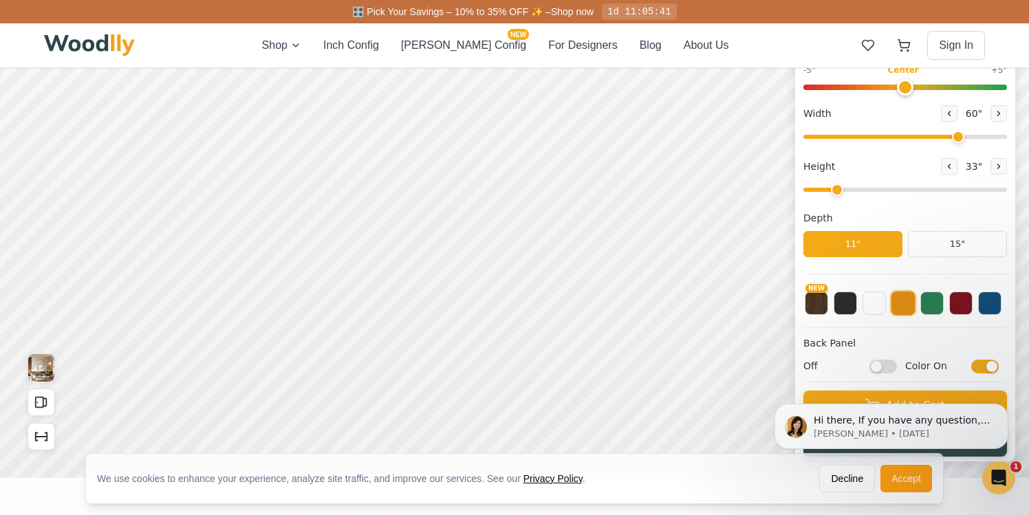
scroll to position [176, 0]
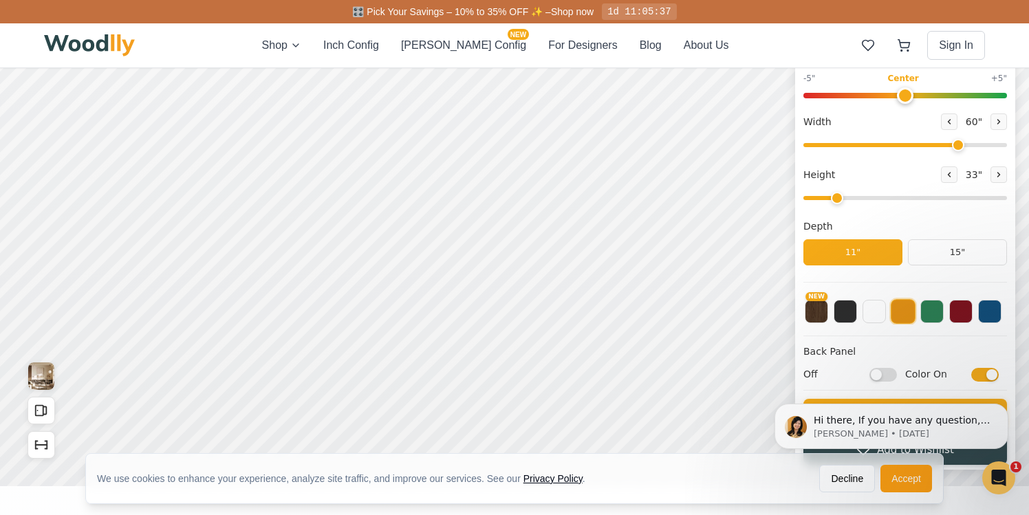
click at [981, 375] on iframe at bounding box center [891, 426] width 275 height 103
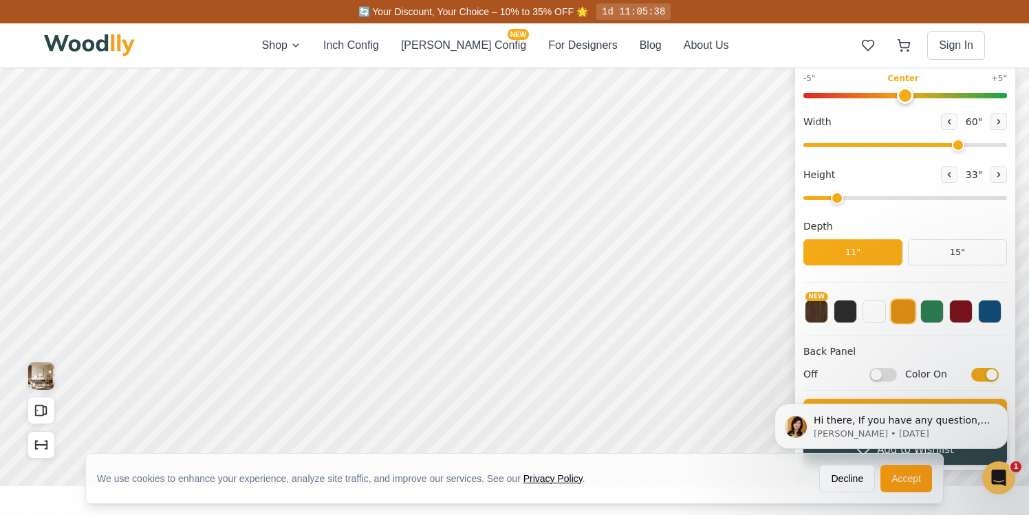
click at [984, 377] on html "Hi there, If you have any question, we are right here for you. 😊 [PERSON_NAME] …" at bounding box center [891, 426] width 275 height 103
click at [980, 375] on html "Hi there, If you have any question, we are right here for you. 😊 [PERSON_NAME] …" at bounding box center [891, 426] width 275 height 103
click at [968, 375] on html "Hi there, If you have any question, we are right here for you. 😊 [PERSON_NAME] …" at bounding box center [891, 426] width 275 height 103
click at [906, 481] on button "Accept" at bounding box center [906, 479] width 52 height 28
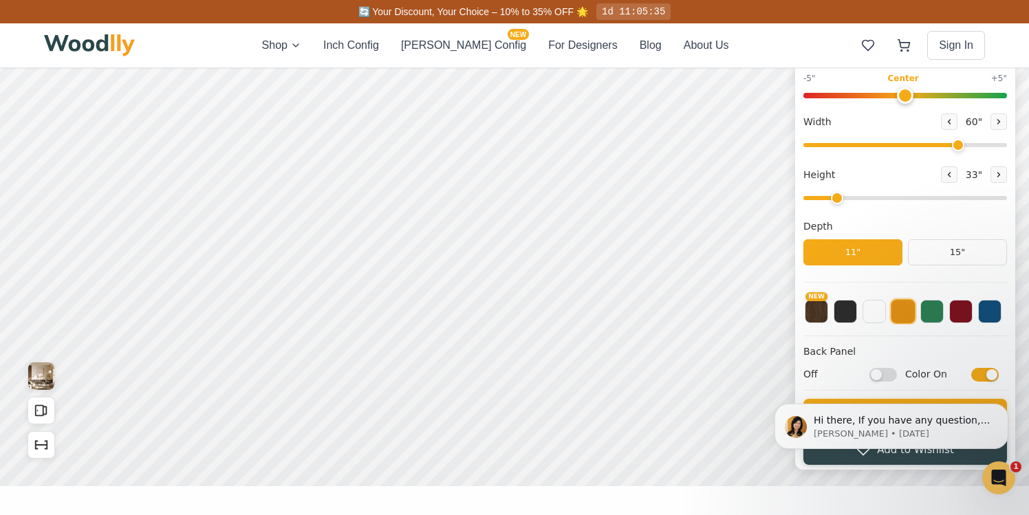
click at [981, 376] on div "Hi there, If you have any question, we are right here for you. 😊 [PERSON_NAME] …" at bounding box center [891, 363] width 253 height 172
drag, startPoint x: 981, startPoint y: 376, endPoint x: 961, endPoint y: 376, distance: 20.6
click at [961, 376] on div "Hi there, If you have any question, we are right here for you. 😊 [PERSON_NAME] …" at bounding box center [891, 363] width 253 height 172
click at [967, 375] on div "Hi there, If you have any question, we are right here for you. 😊 [PERSON_NAME] …" at bounding box center [891, 363] width 253 height 172
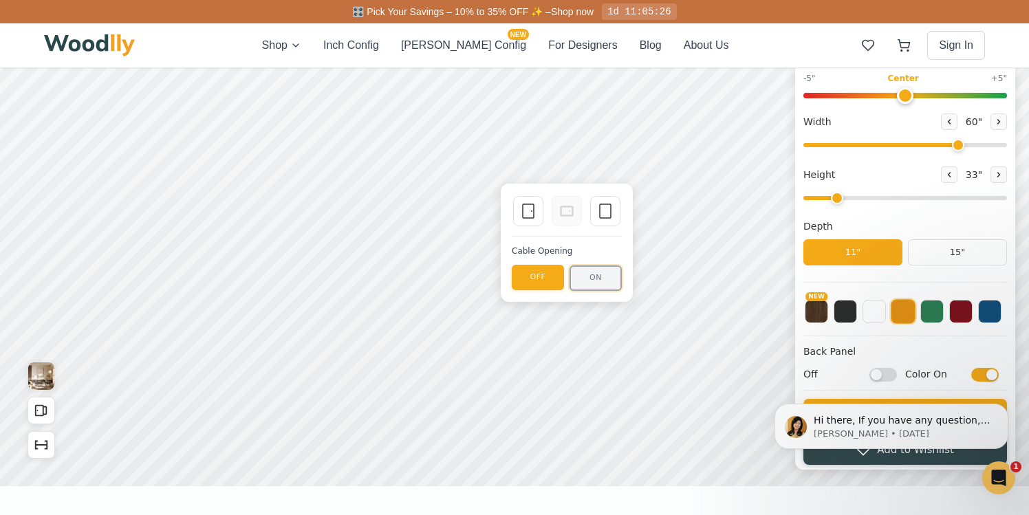
click at [585, 278] on button "ON" at bounding box center [595, 277] width 52 height 25
click at [530, 275] on button "OFF" at bounding box center [538, 277] width 52 height 25
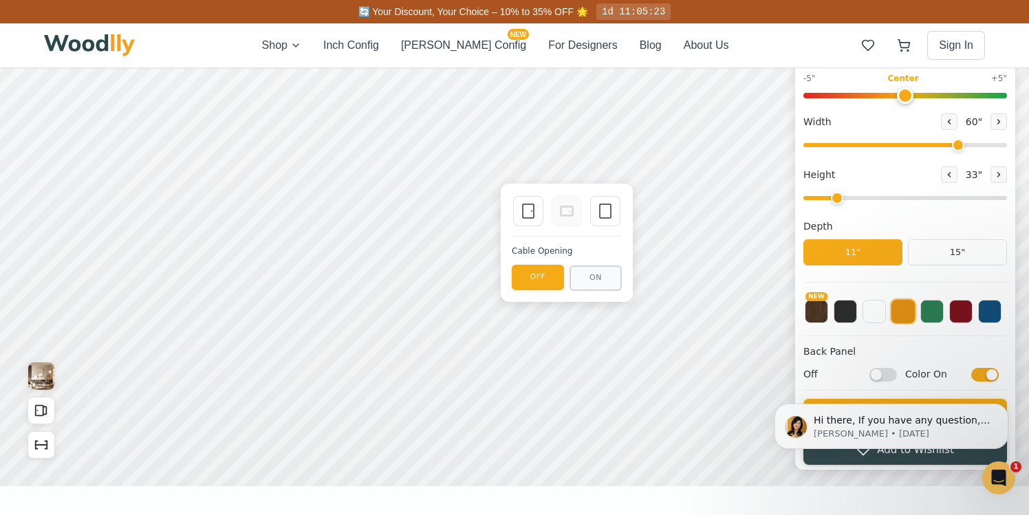
click at [977, 381] on body "Hi there, If you have any question, we are right here for you. 😊 [PERSON_NAME] …" at bounding box center [891, 426] width 264 height 92
click at [977, 378] on html "Hi there, If you have any question, we are right here for you. 😊 [PERSON_NAME] …" at bounding box center [891, 426] width 275 height 103
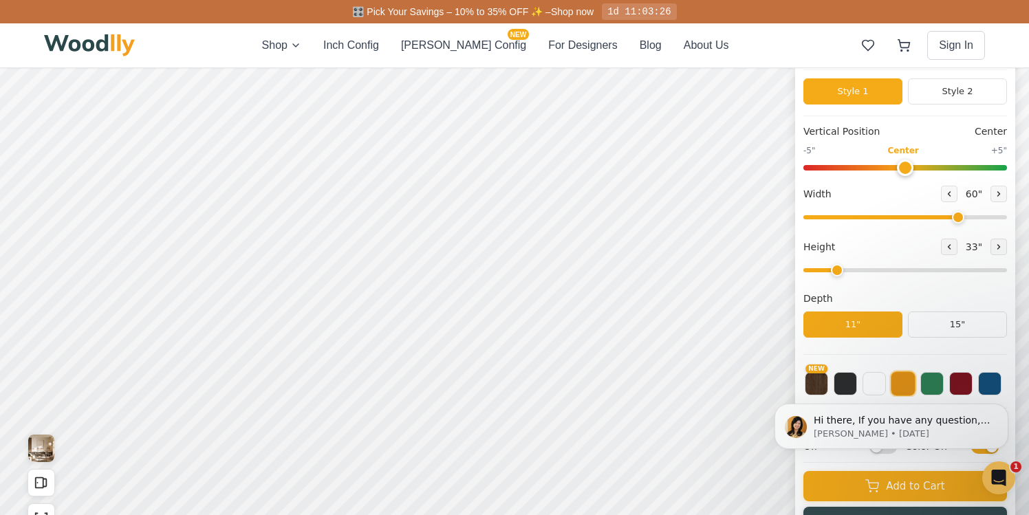
scroll to position [83, 0]
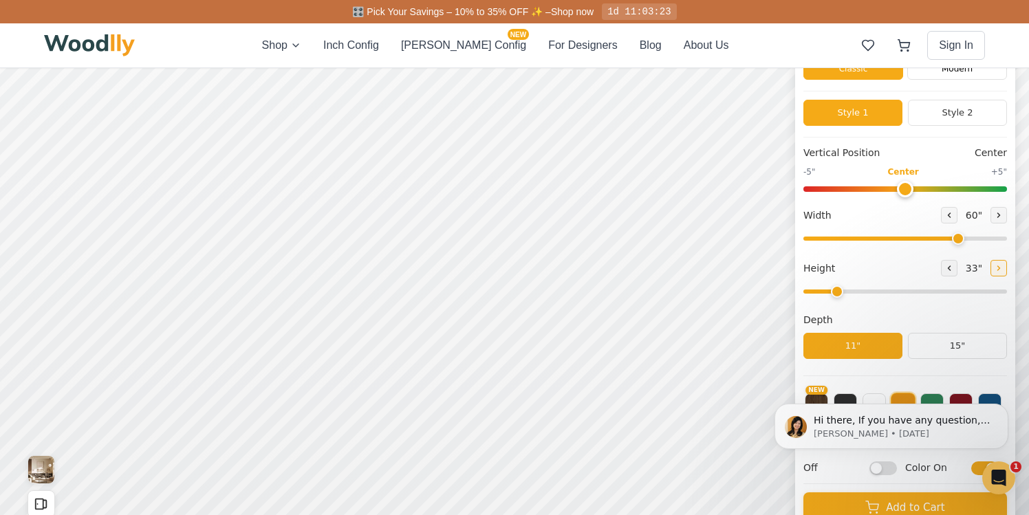
click at [994, 272] on icon at bounding box center [998, 268] width 8 height 8
type input "3"
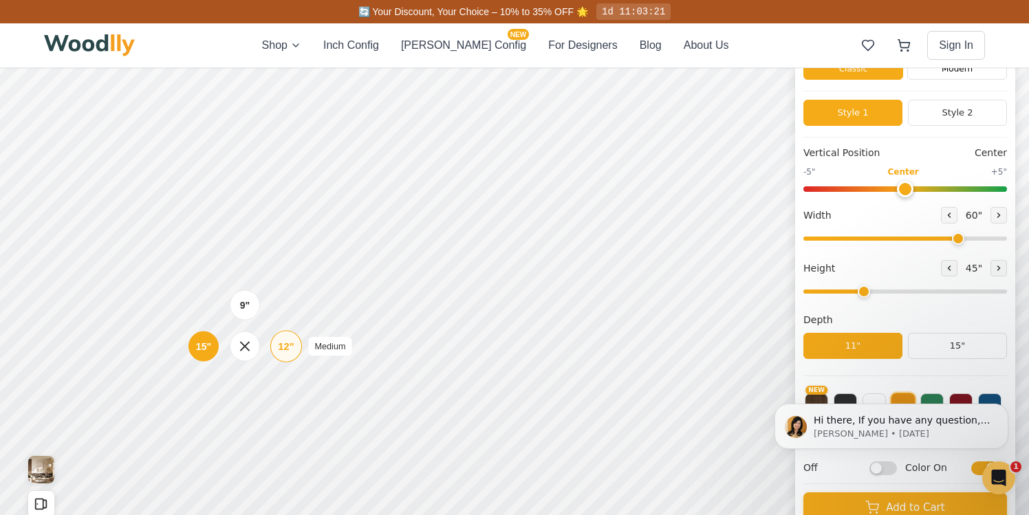
click at [284, 353] on div "12"" at bounding box center [286, 346] width 16 height 15
click at [238, 238] on div "9"" at bounding box center [240, 233] width 10 height 15
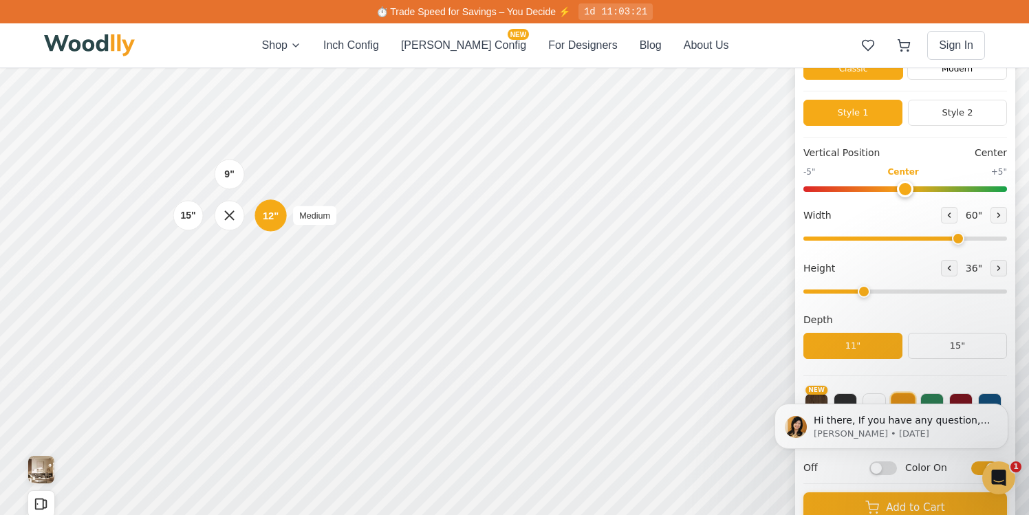
click at [259, 209] on div "12" Medium" at bounding box center [270, 215] width 32 height 32
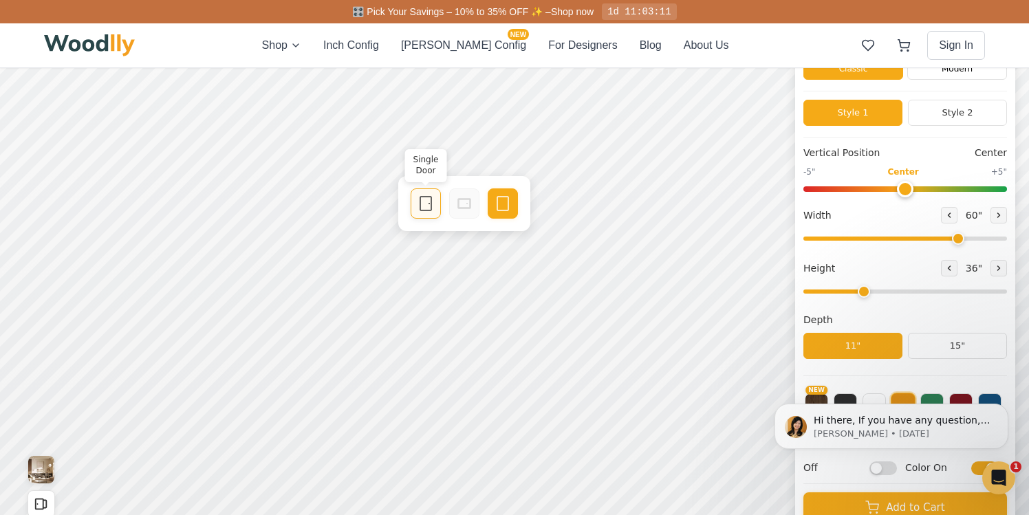
click at [433, 200] on icon at bounding box center [425, 203] width 17 height 17
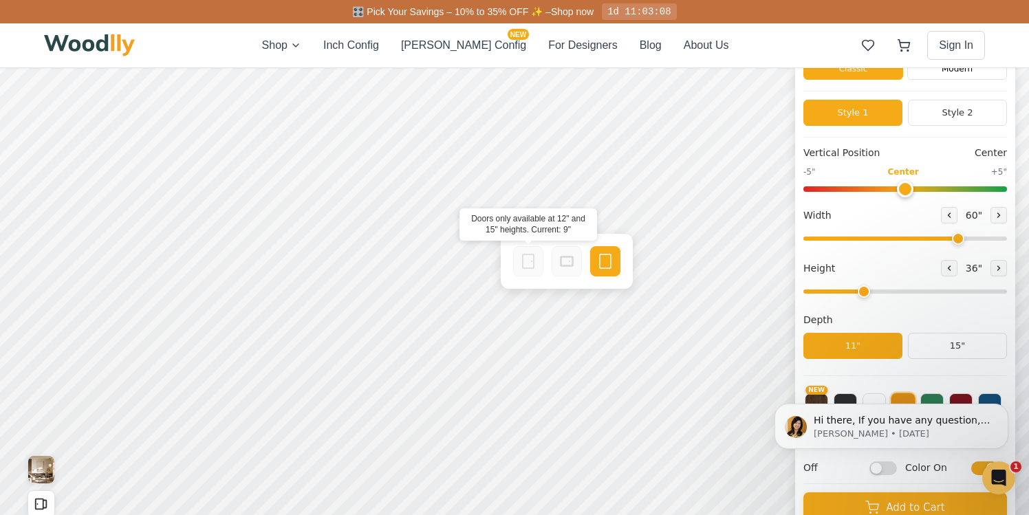
click at [520, 259] on icon at bounding box center [528, 261] width 17 height 17
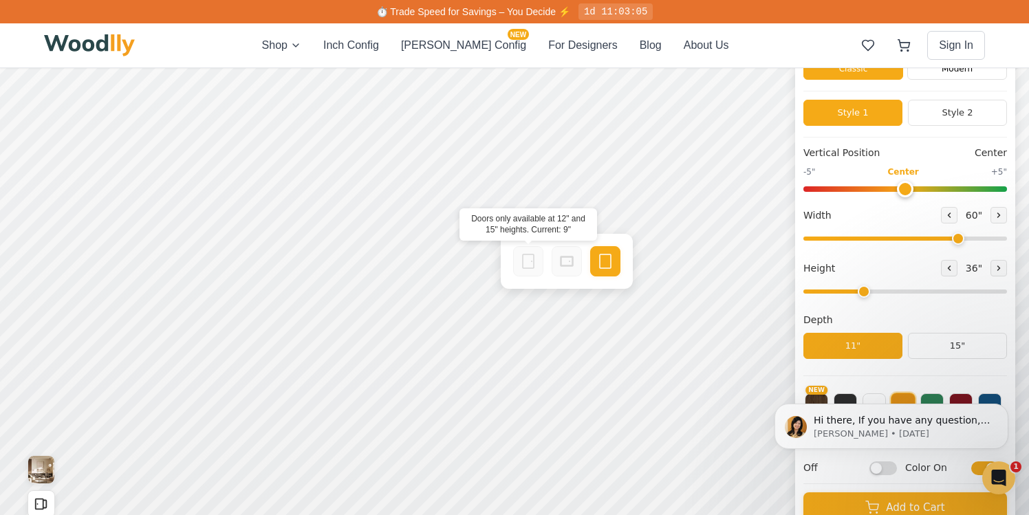
click at [523, 268] on rect at bounding box center [528, 261] width 11 height 14
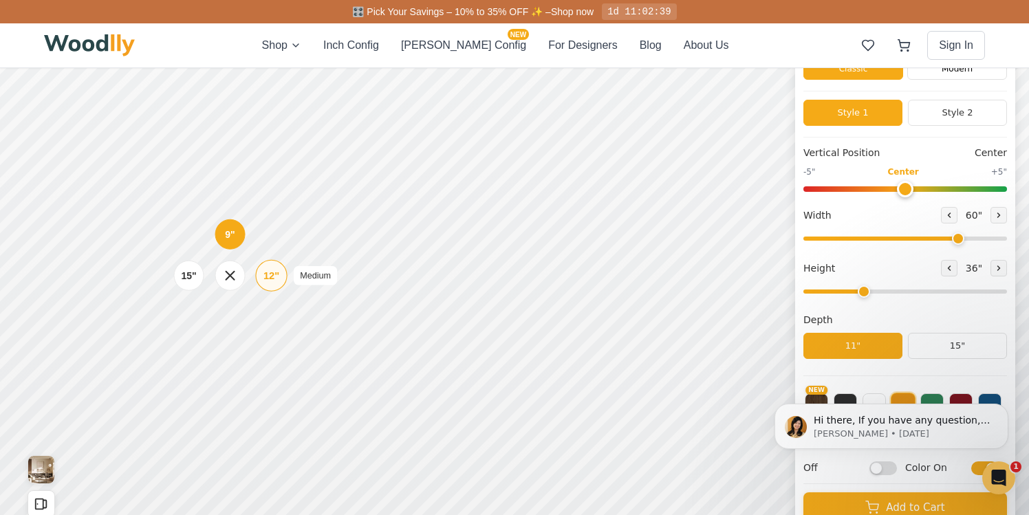
click at [263, 276] on div "12"" at bounding box center [271, 275] width 16 height 15
click at [192, 335] on div "15"" at bounding box center [194, 342] width 16 height 15
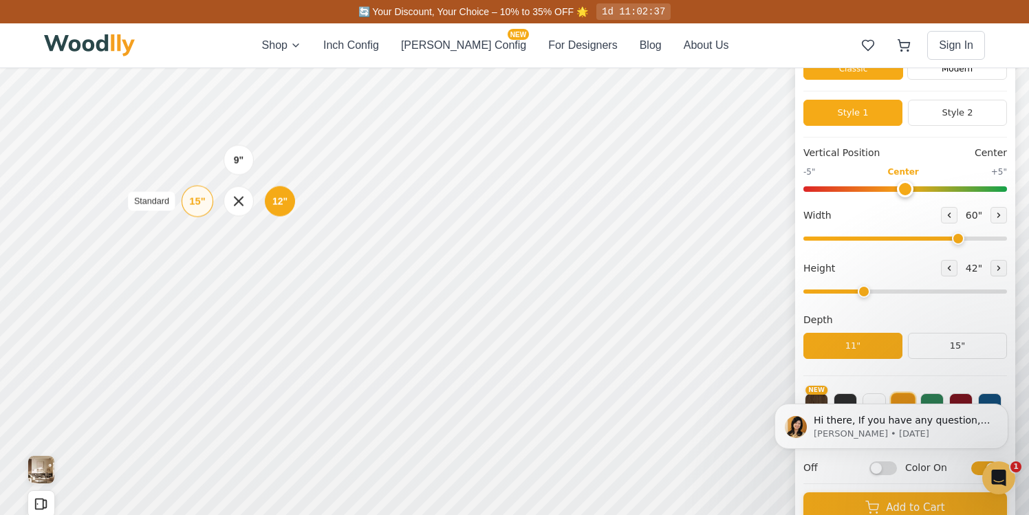
click at [190, 201] on div "15"" at bounding box center [197, 201] width 16 height 15
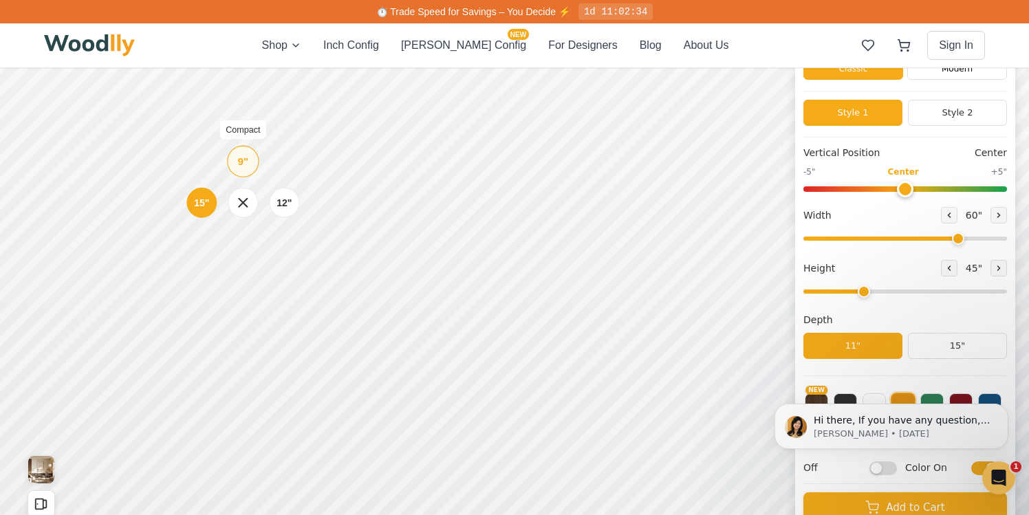
click at [240, 168] on div "9"" at bounding box center [243, 161] width 10 height 15
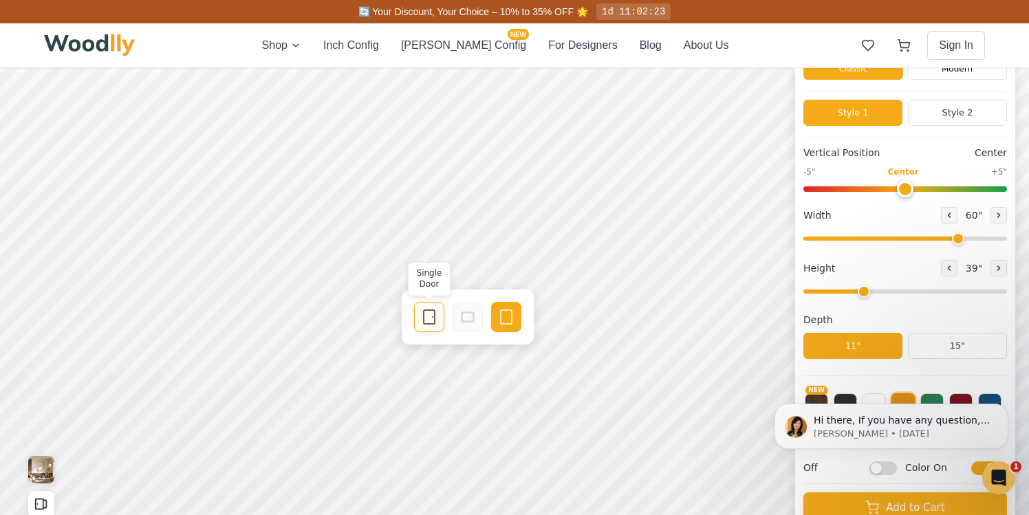
click at [436, 314] on icon at bounding box center [429, 317] width 17 height 17
click at [946, 213] on icon at bounding box center [949, 215] width 8 height 8
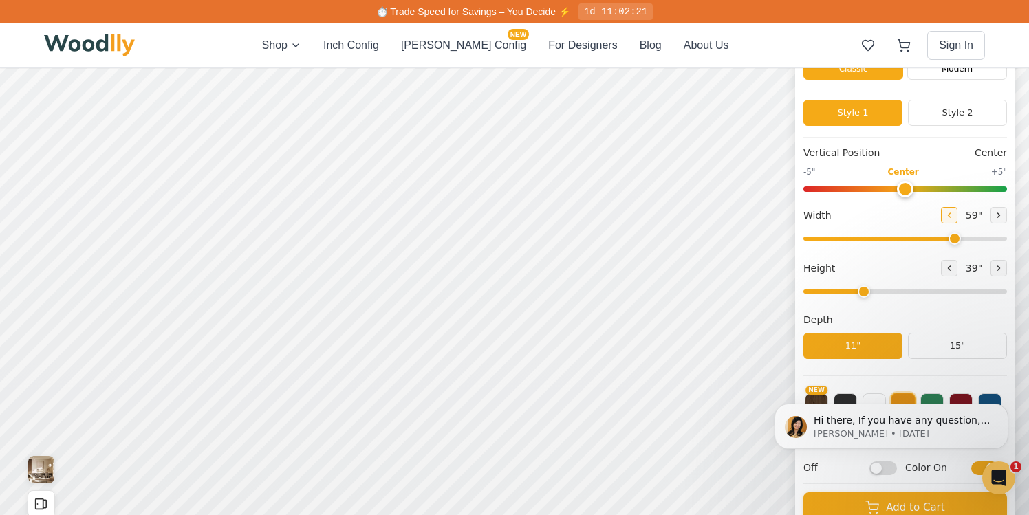
click at [946, 213] on icon at bounding box center [949, 215] width 8 height 8
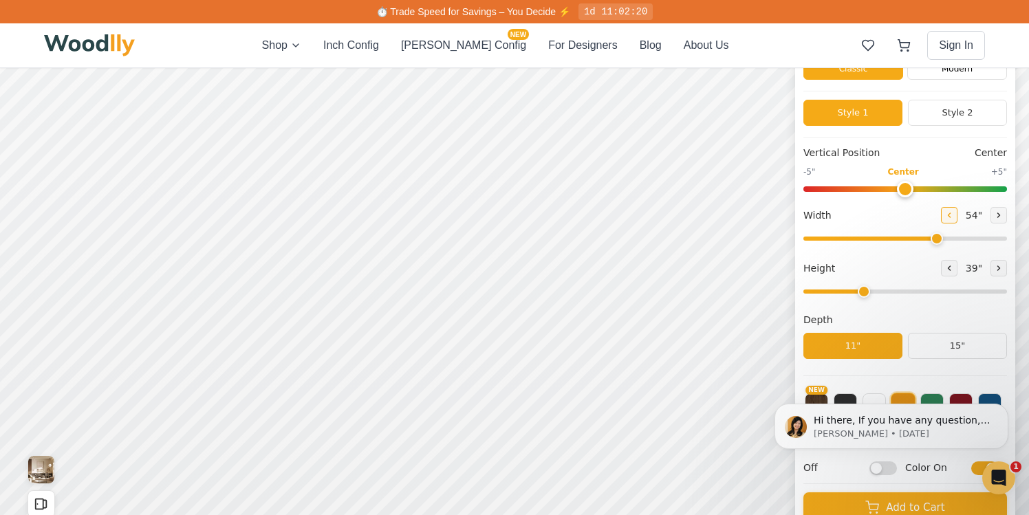
click at [946, 213] on icon at bounding box center [949, 215] width 8 height 8
click at [990, 219] on button at bounding box center [998, 215] width 17 height 17
click at [990, 215] on button at bounding box center [998, 215] width 17 height 17
click at [946, 213] on icon at bounding box center [949, 215] width 8 height 8
type input "54"
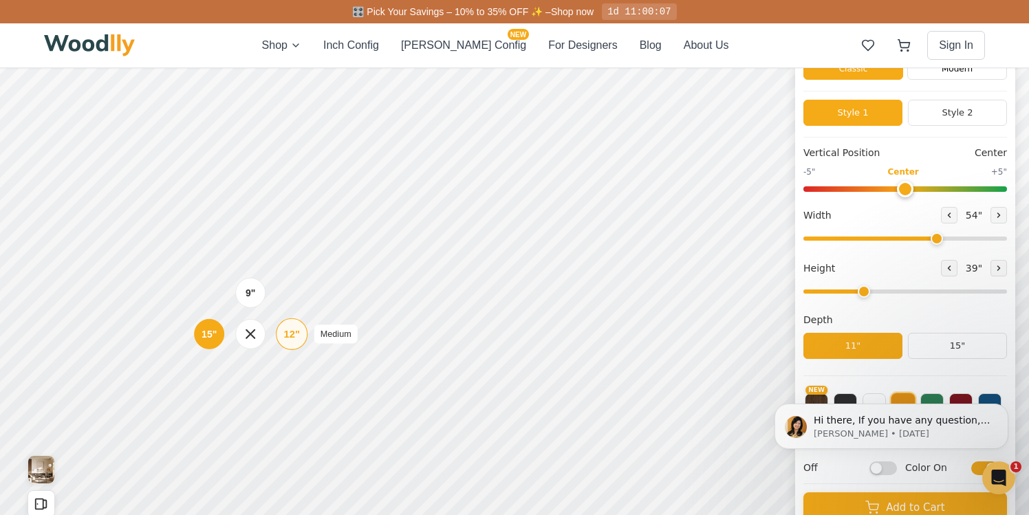
click at [281, 335] on div "12" Medium" at bounding box center [292, 334] width 32 height 32
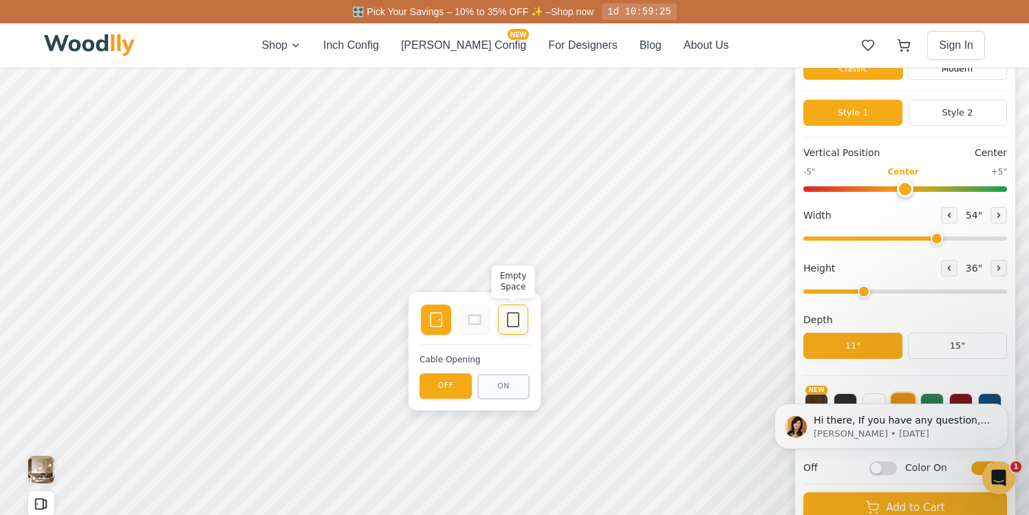
click at [519, 311] on div "Empty Space" at bounding box center [513, 320] width 30 height 30
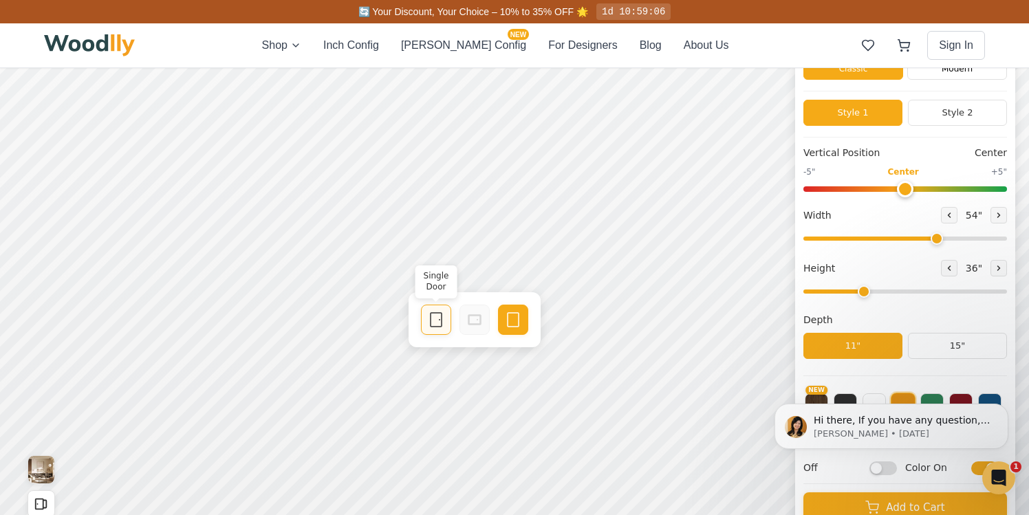
click at [434, 323] on icon at bounding box center [436, 320] width 17 height 17
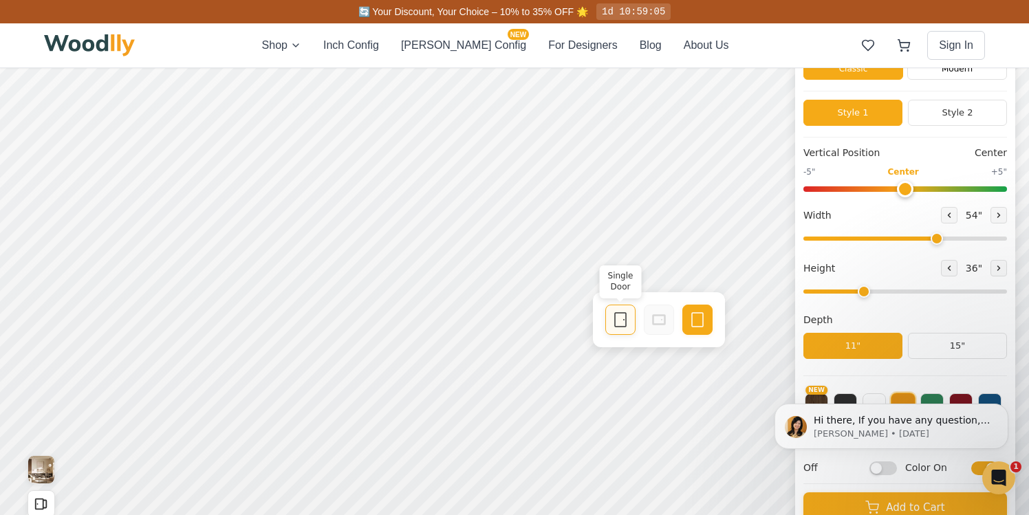
click at [615, 317] on rect at bounding box center [620, 320] width 11 height 14
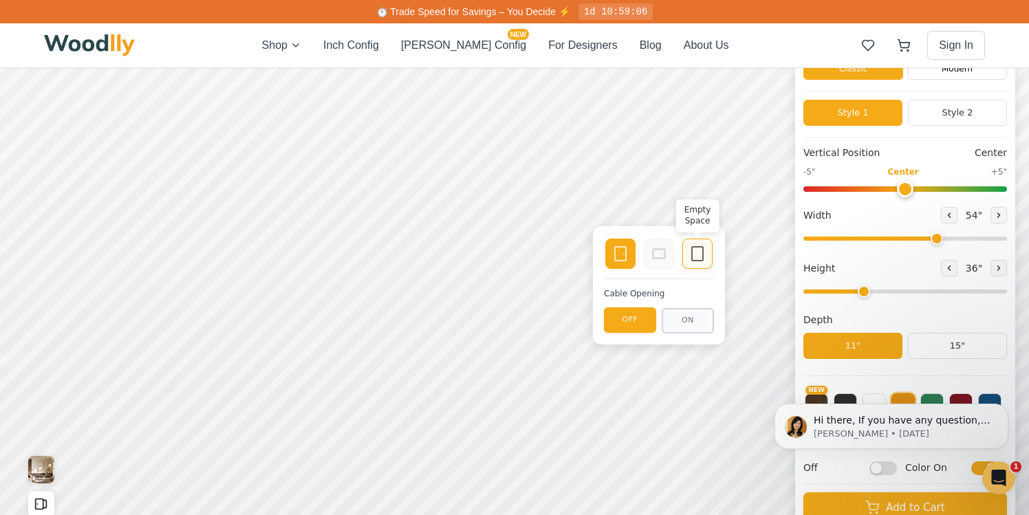
click at [692, 261] on icon at bounding box center [697, 254] width 17 height 17
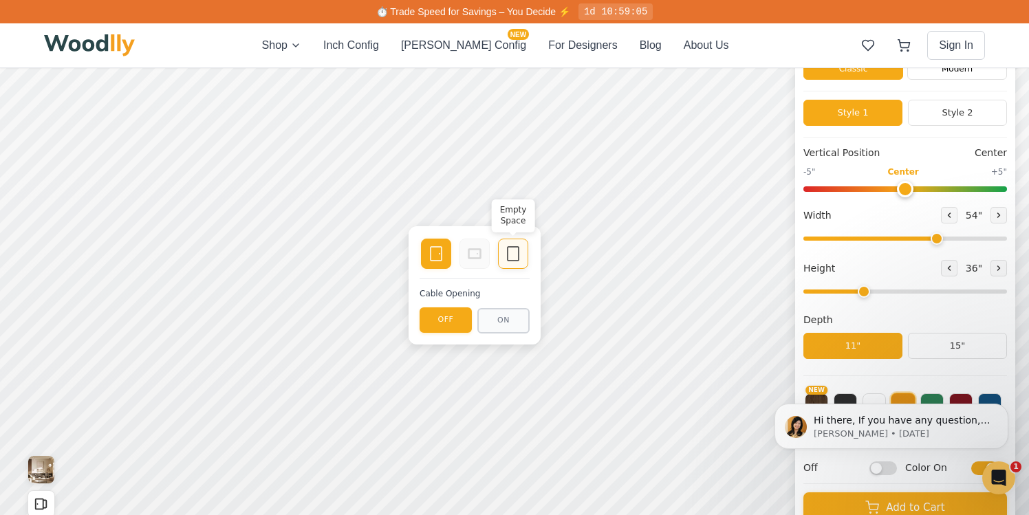
click at [508, 257] on rect at bounding box center [513, 254] width 11 height 14
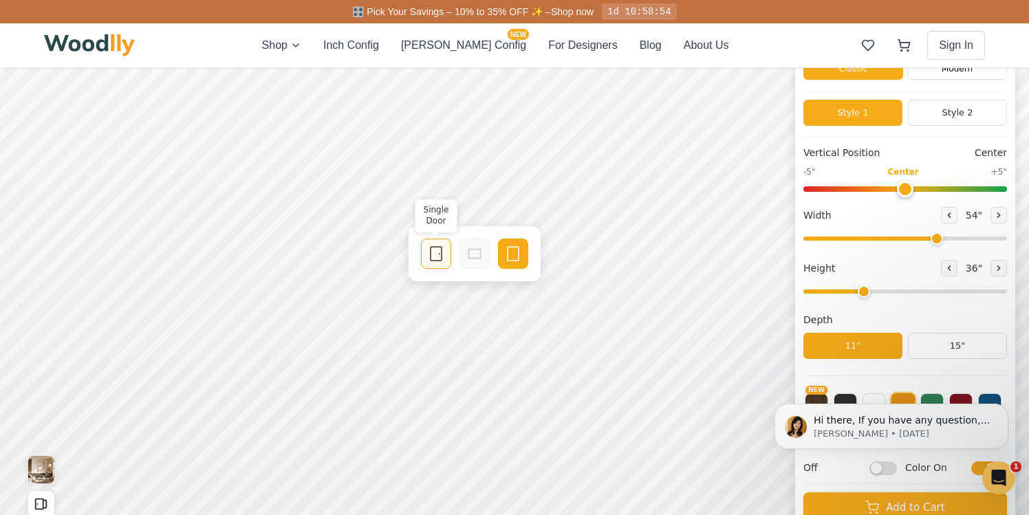
click at [423, 250] on div "Single Door" at bounding box center [436, 254] width 30 height 30
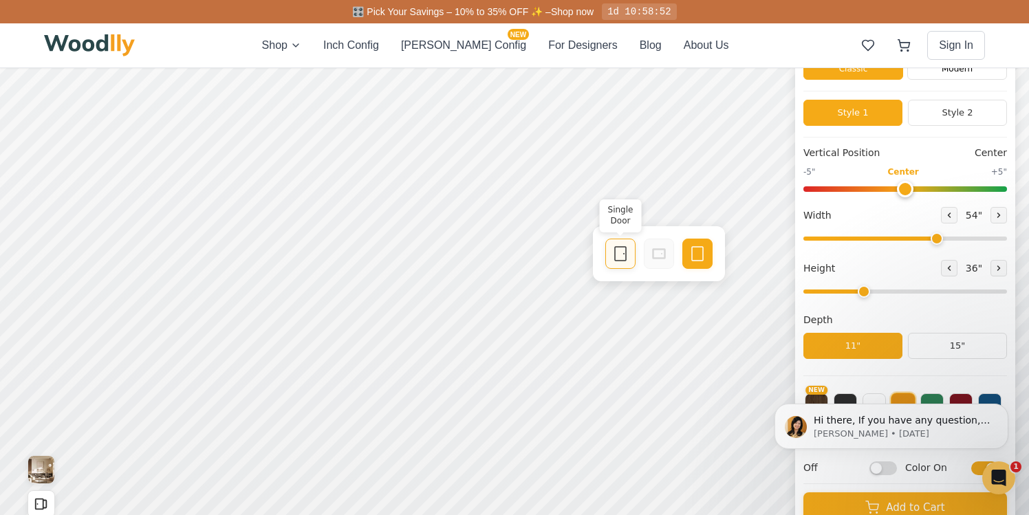
click at [620, 246] on icon at bounding box center [620, 254] width 17 height 17
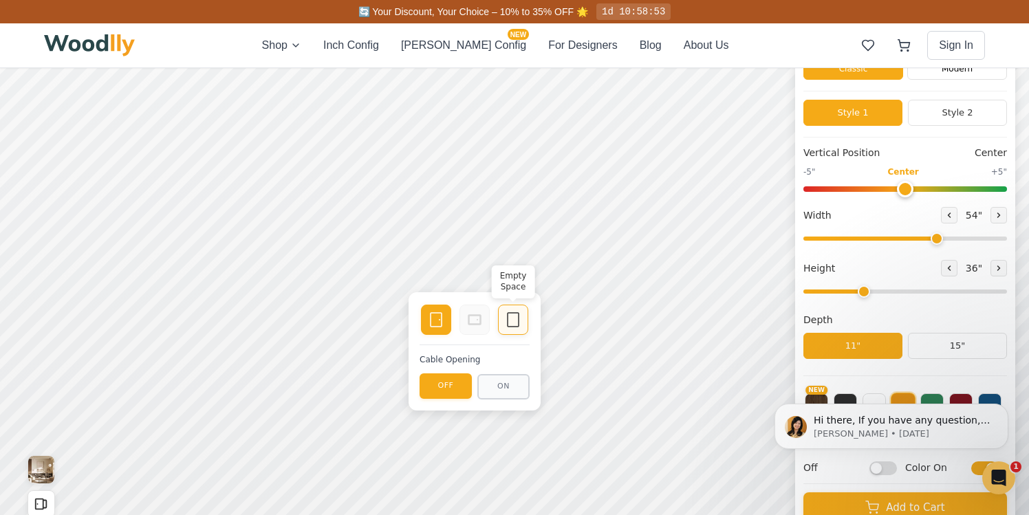
click at [510, 324] on icon at bounding box center [513, 320] width 17 height 17
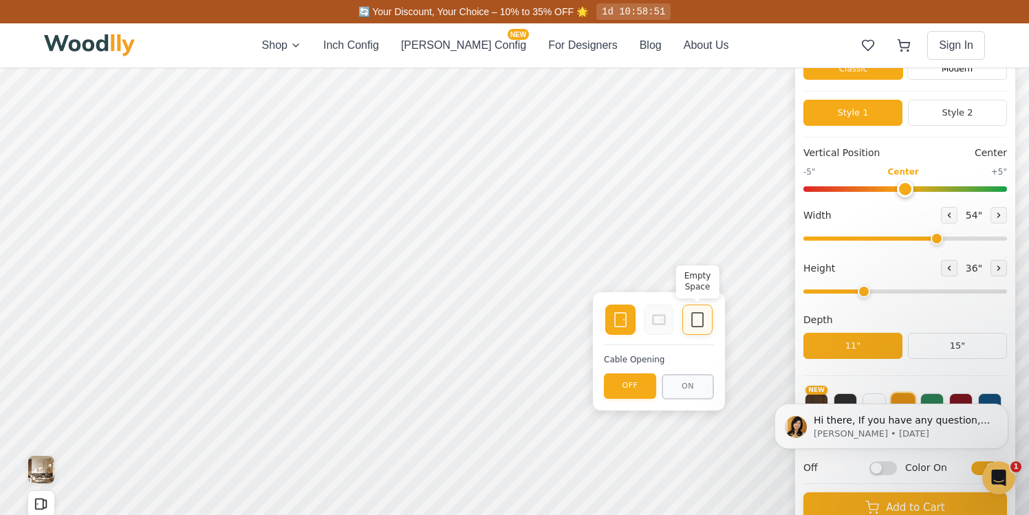
click at [695, 318] on icon at bounding box center [697, 320] width 17 height 17
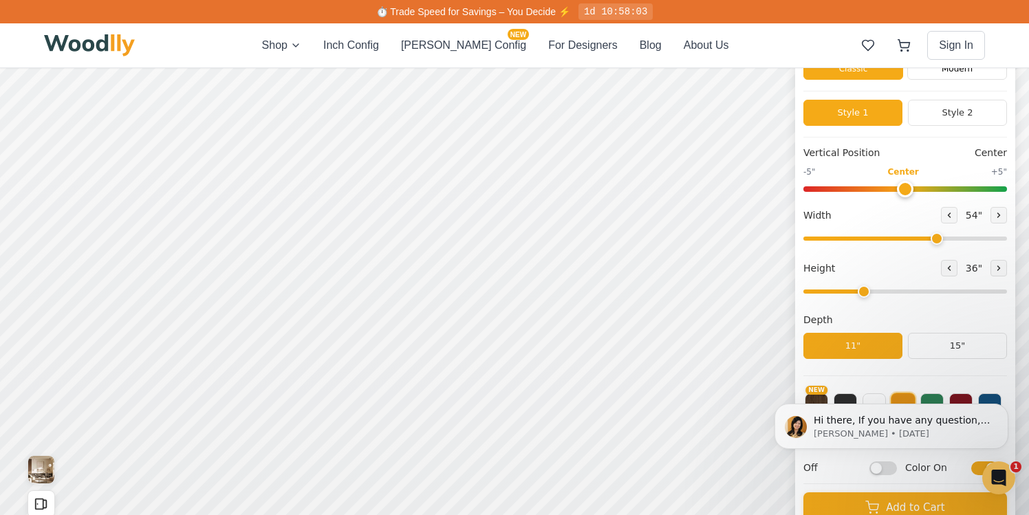
click at [945, 271] on icon at bounding box center [949, 268] width 8 height 8
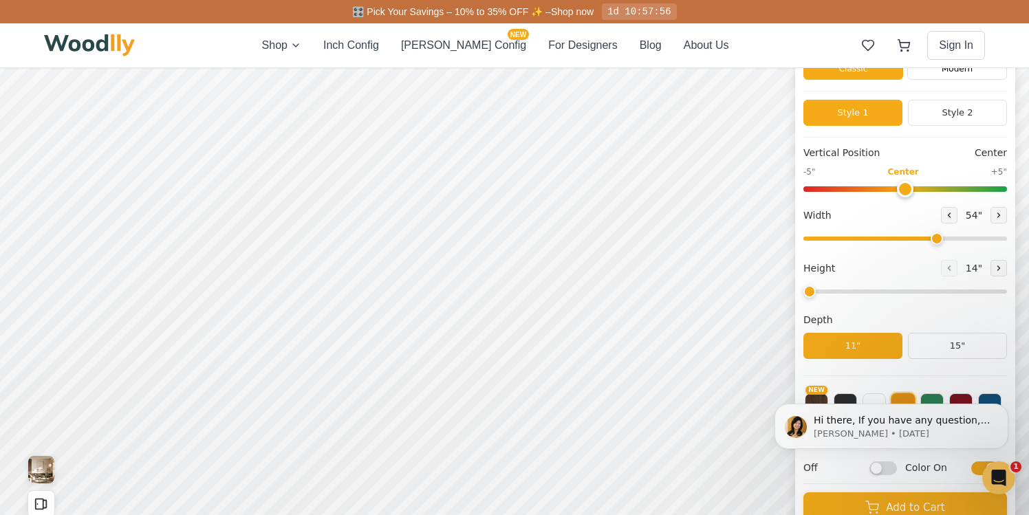
click at [984, 268] on div "14 "" at bounding box center [974, 268] width 66 height 17
click at [994, 268] on icon at bounding box center [998, 268] width 8 height 8
type input "2"
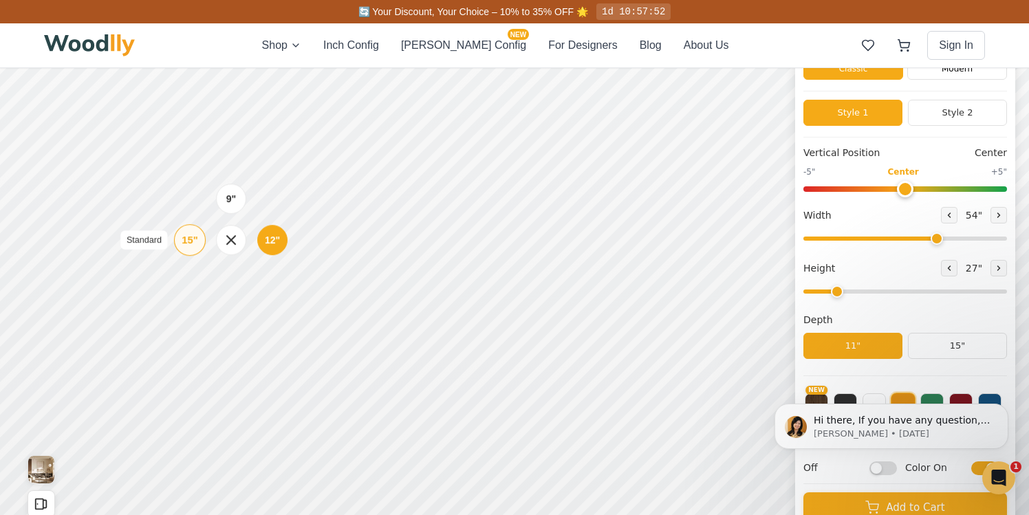
click at [193, 243] on div "15"" at bounding box center [190, 239] width 16 height 15
click at [190, 323] on div "15"" at bounding box center [196, 322] width 16 height 15
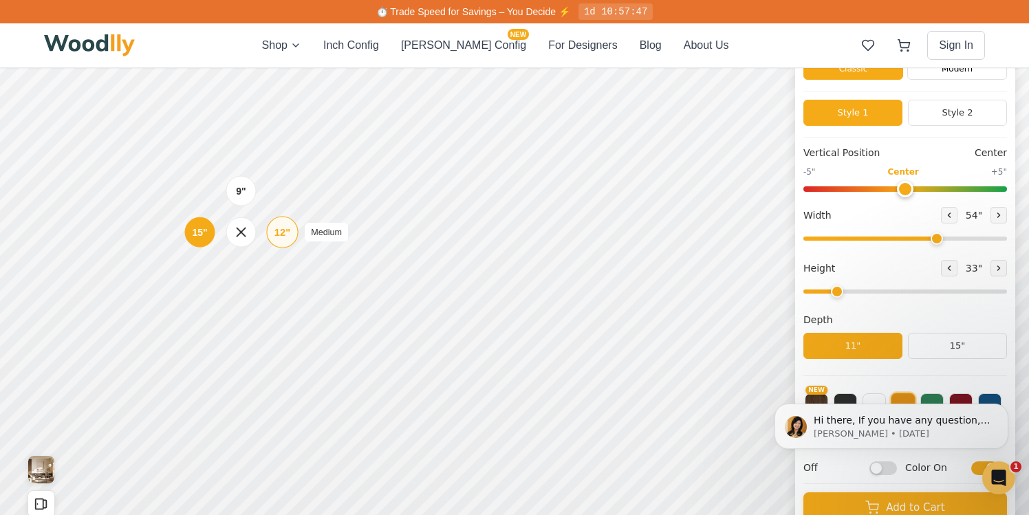
click at [289, 232] on div "12"" at bounding box center [282, 232] width 16 height 15
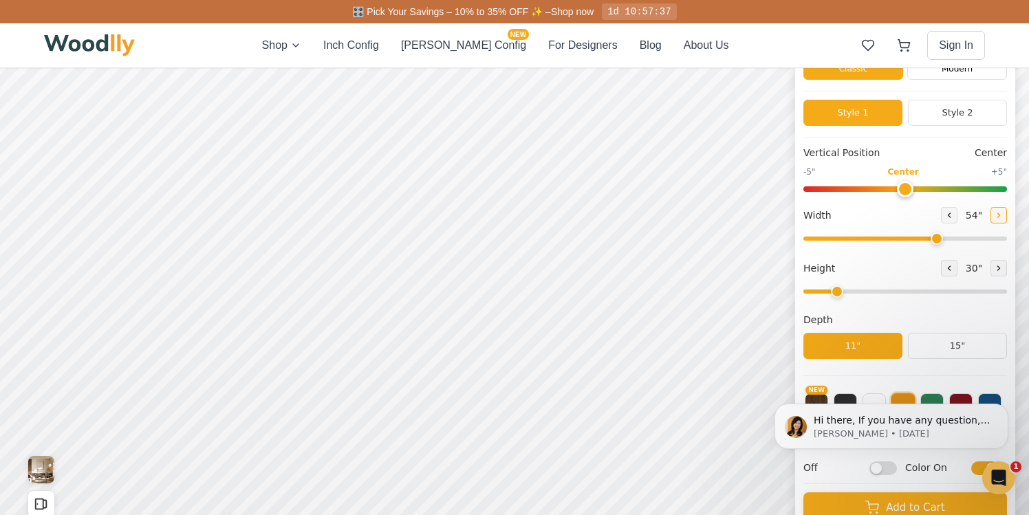
click at [990, 219] on button at bounding box center [998, 215] width 17 height 17
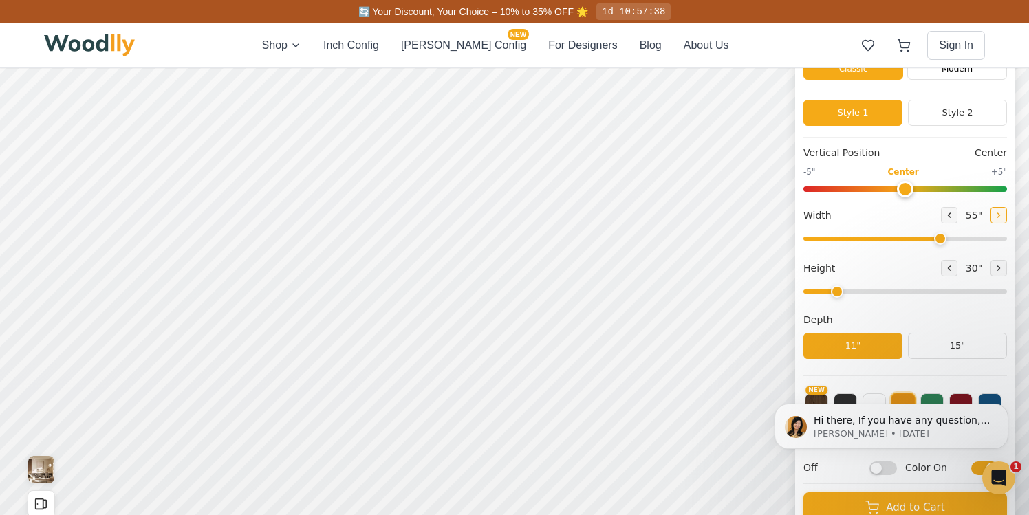
click at [990, 219] on button at bounding box center [998, 215] width 17 height 17
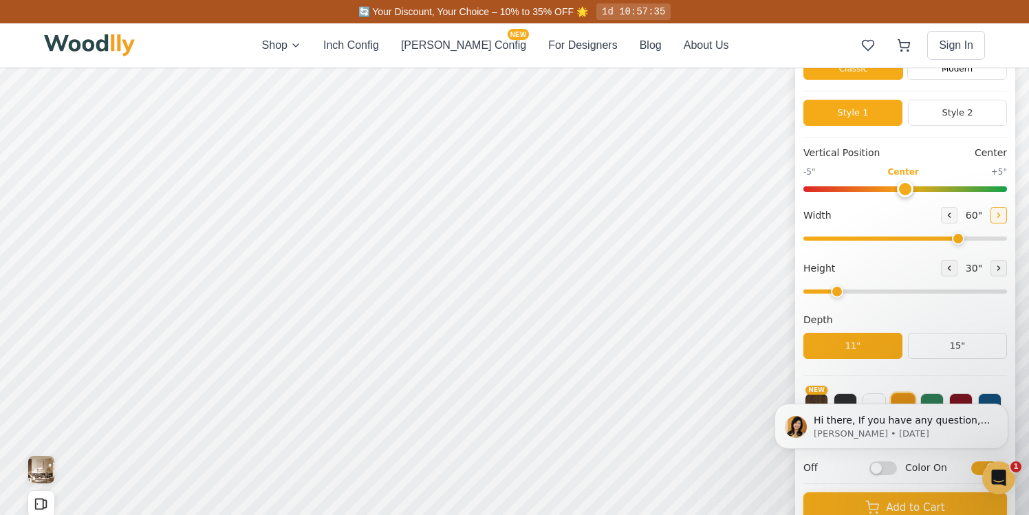
click at [990, 219] on button at bounding box center [998, 215] width 17 height 17
type input "64"
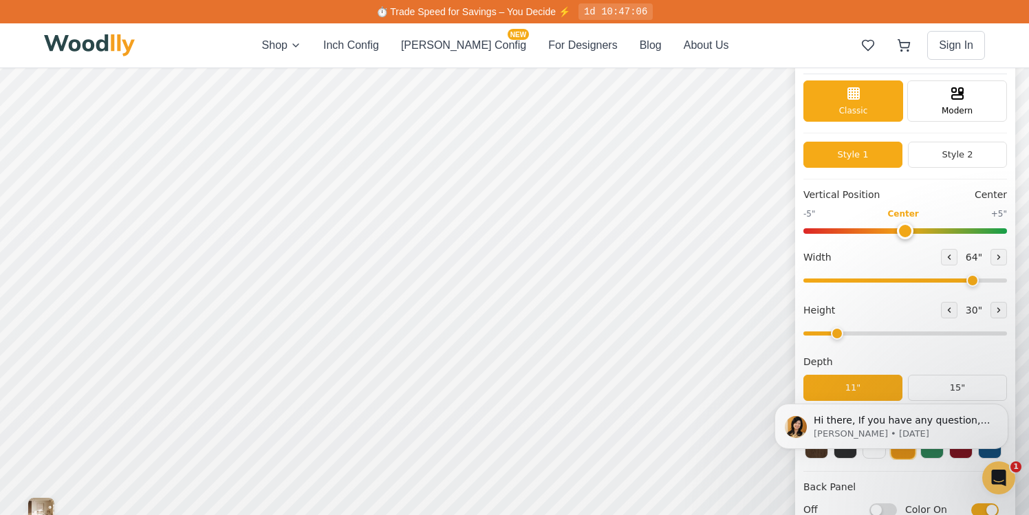
scroll to position [0, 0]
